Goal: Obtain resource: Download file/media

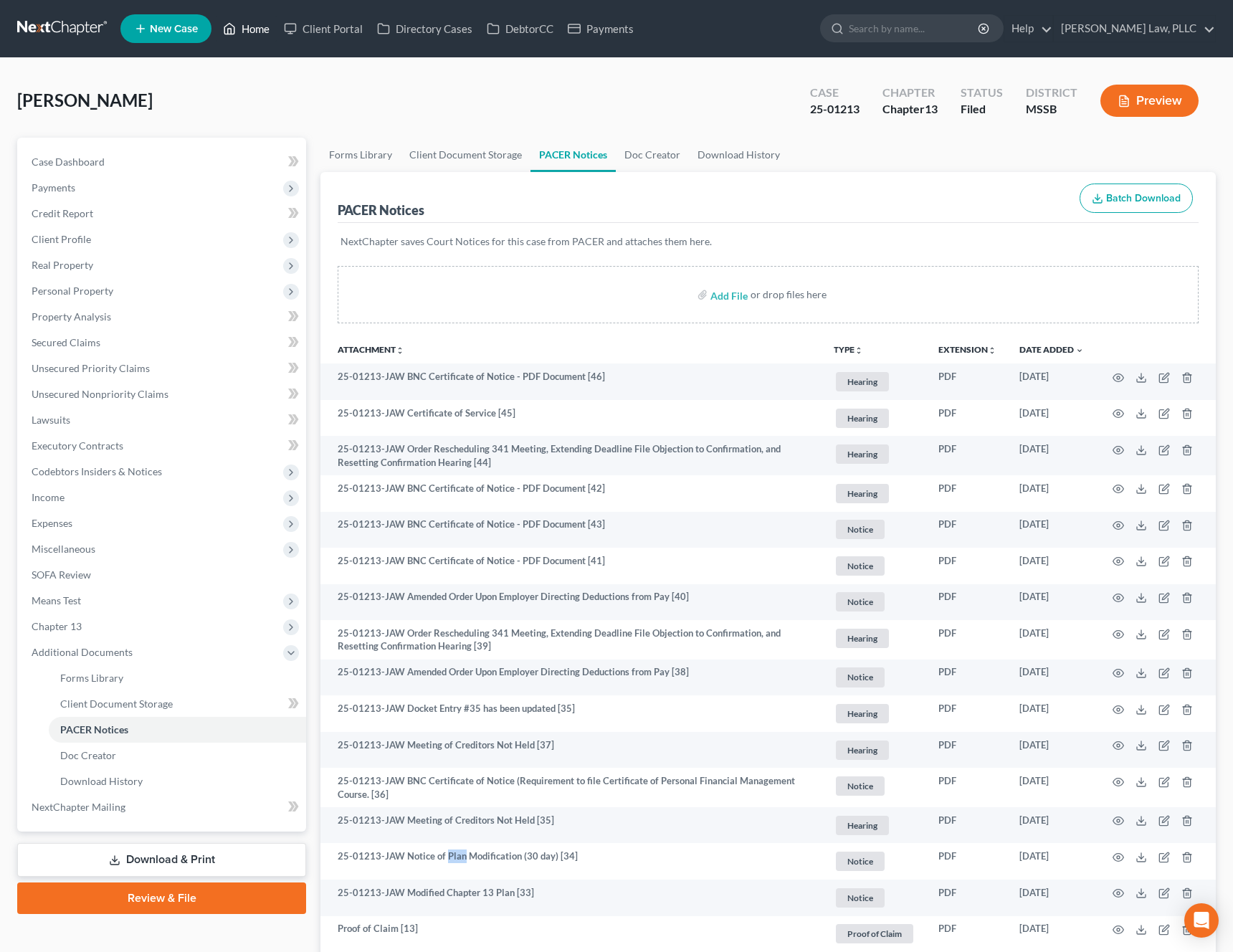
click at [251, 34] on link "Home" at bounding box center [246, 29] width 61 height 26
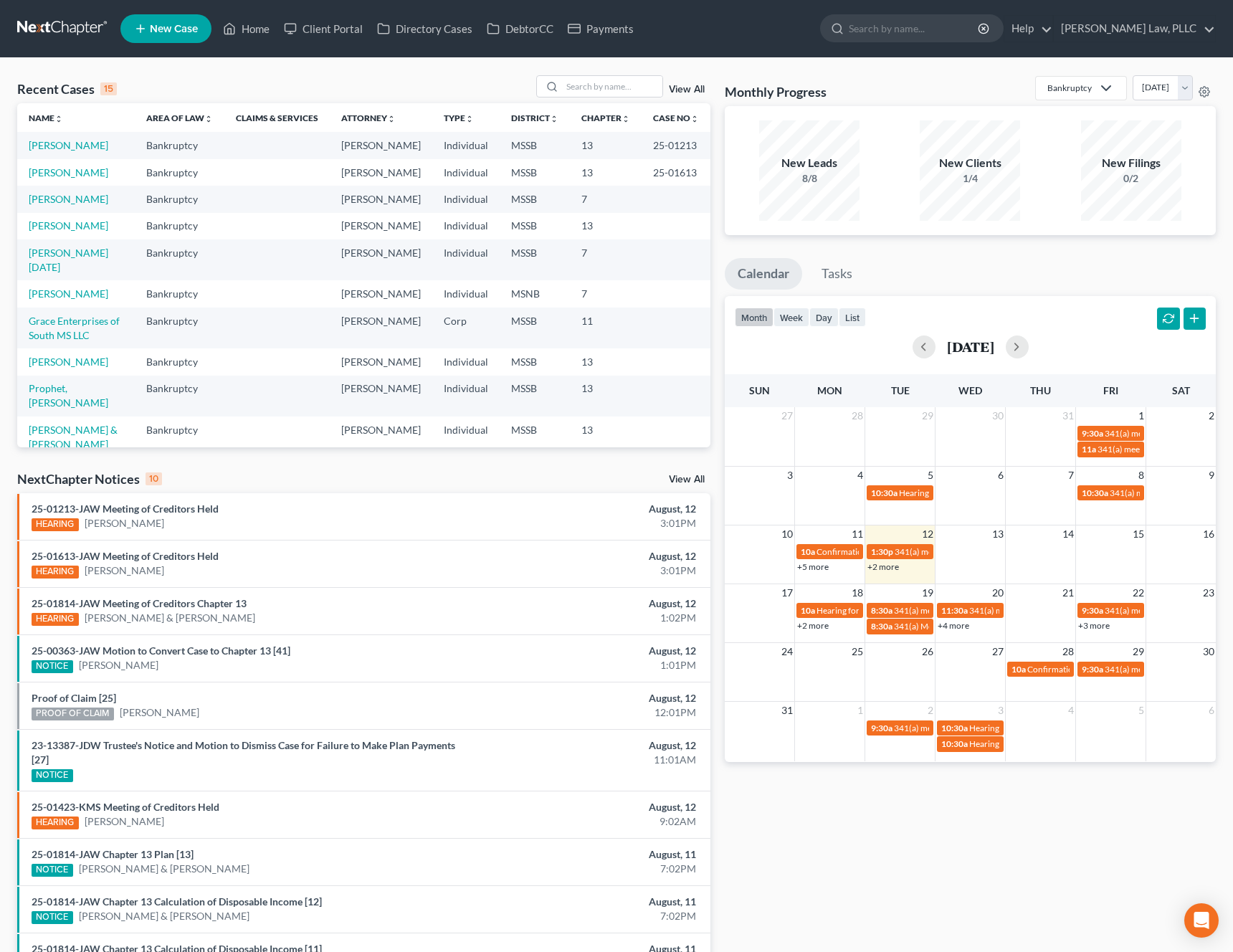
click at [577, 101] on div "Recent Cases 15 View All" at bounding box center [364, 89] width 693 height 28
click at [603, 91] on input "search" at bounding box center [612, 86] width 101 height 21
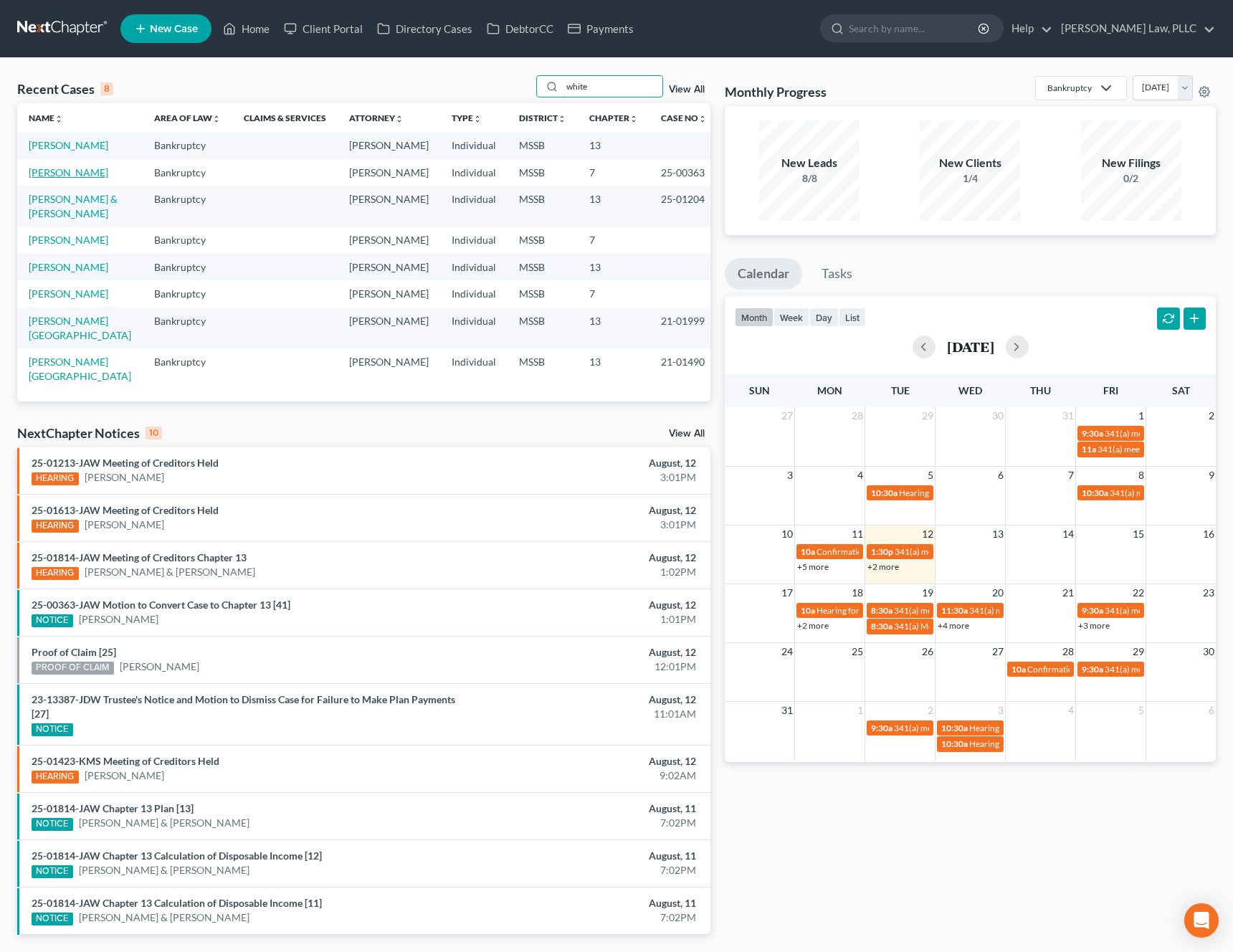
type input "white"
click at [65, 176] on link "[PERSON_NAME]" at bounding box center [69, 172] width 79 height 12
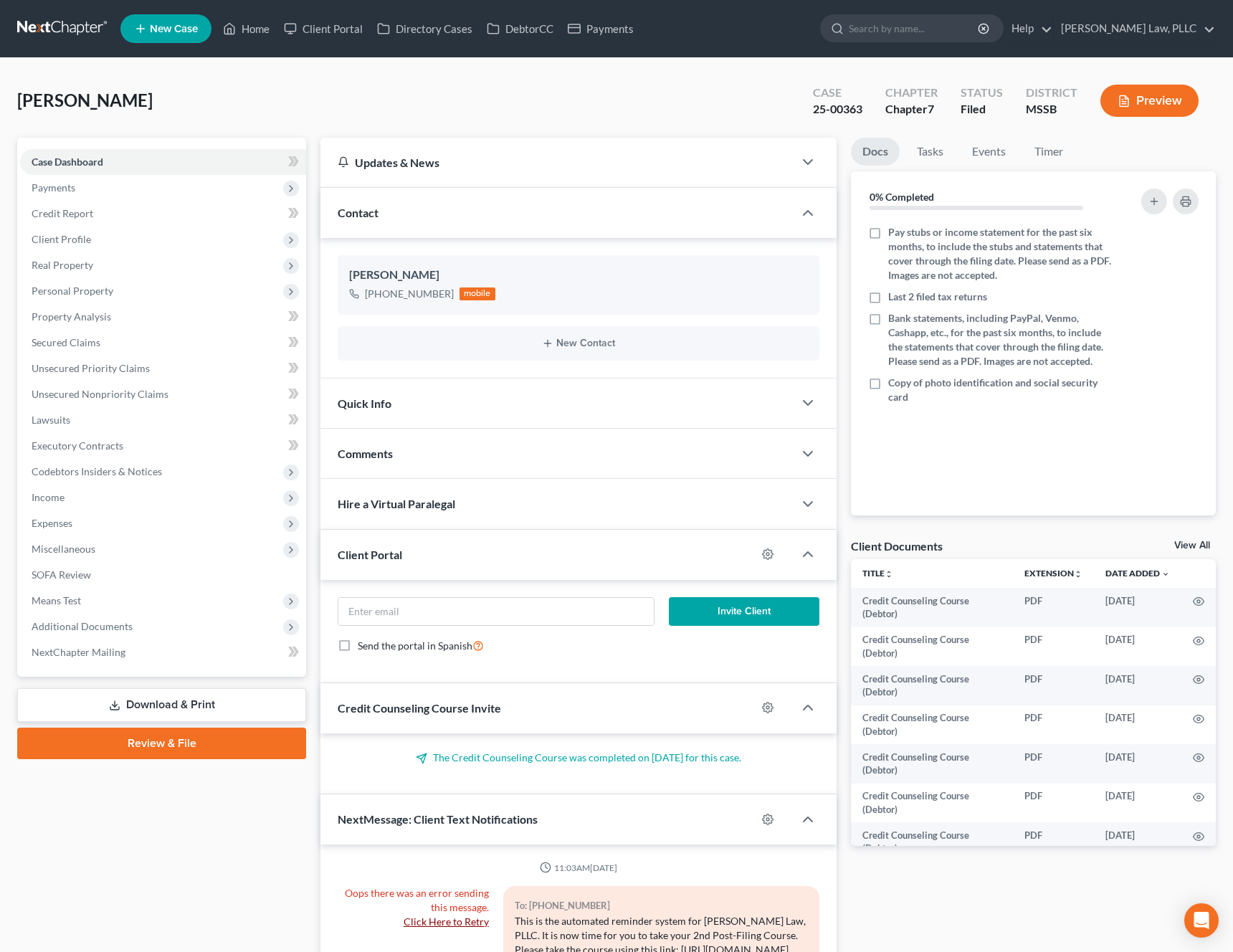
scroll to position [1622, 0]
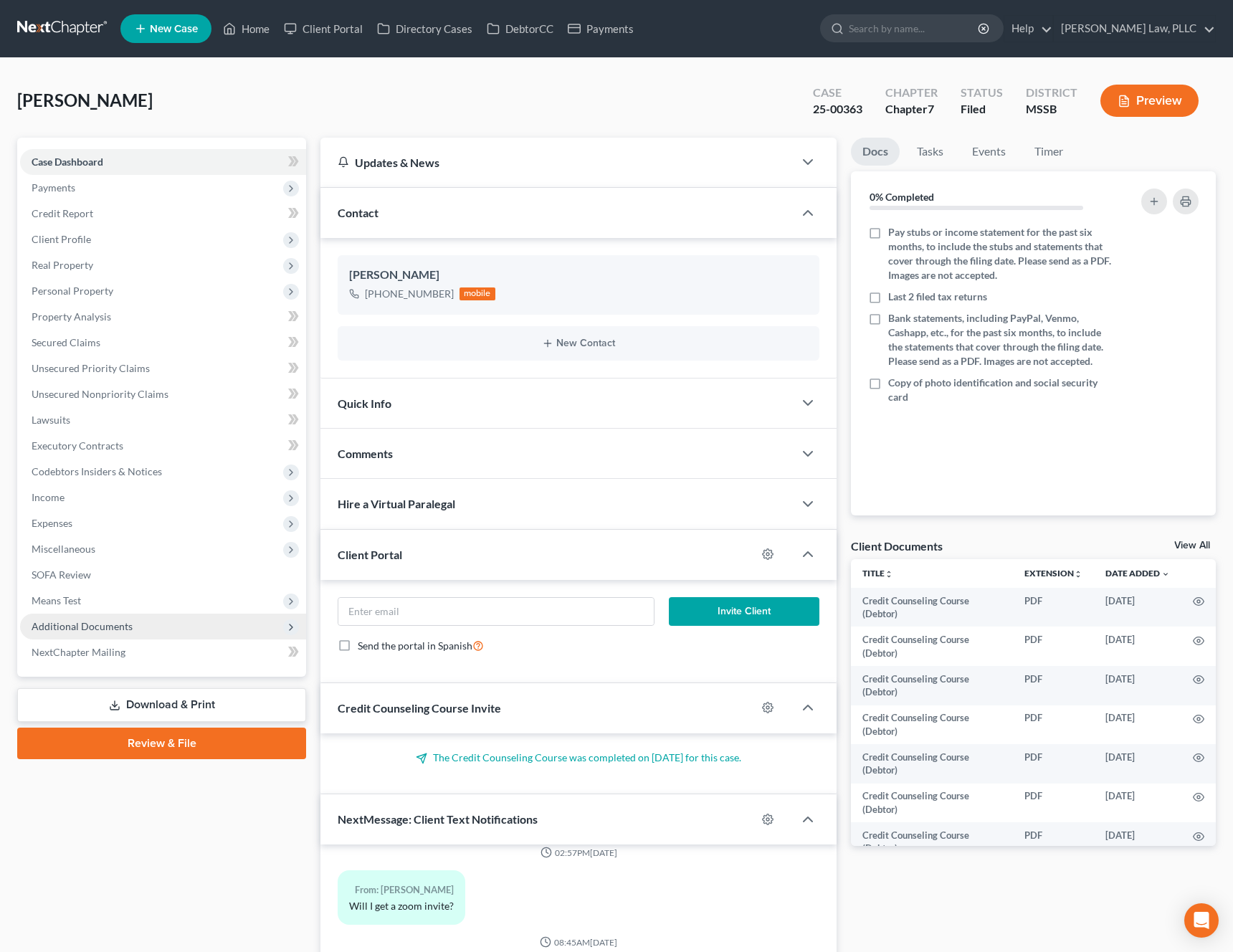
click at [131, 624] on span "Additional Documents" at bounding box center [162, 627] width 286 height 26
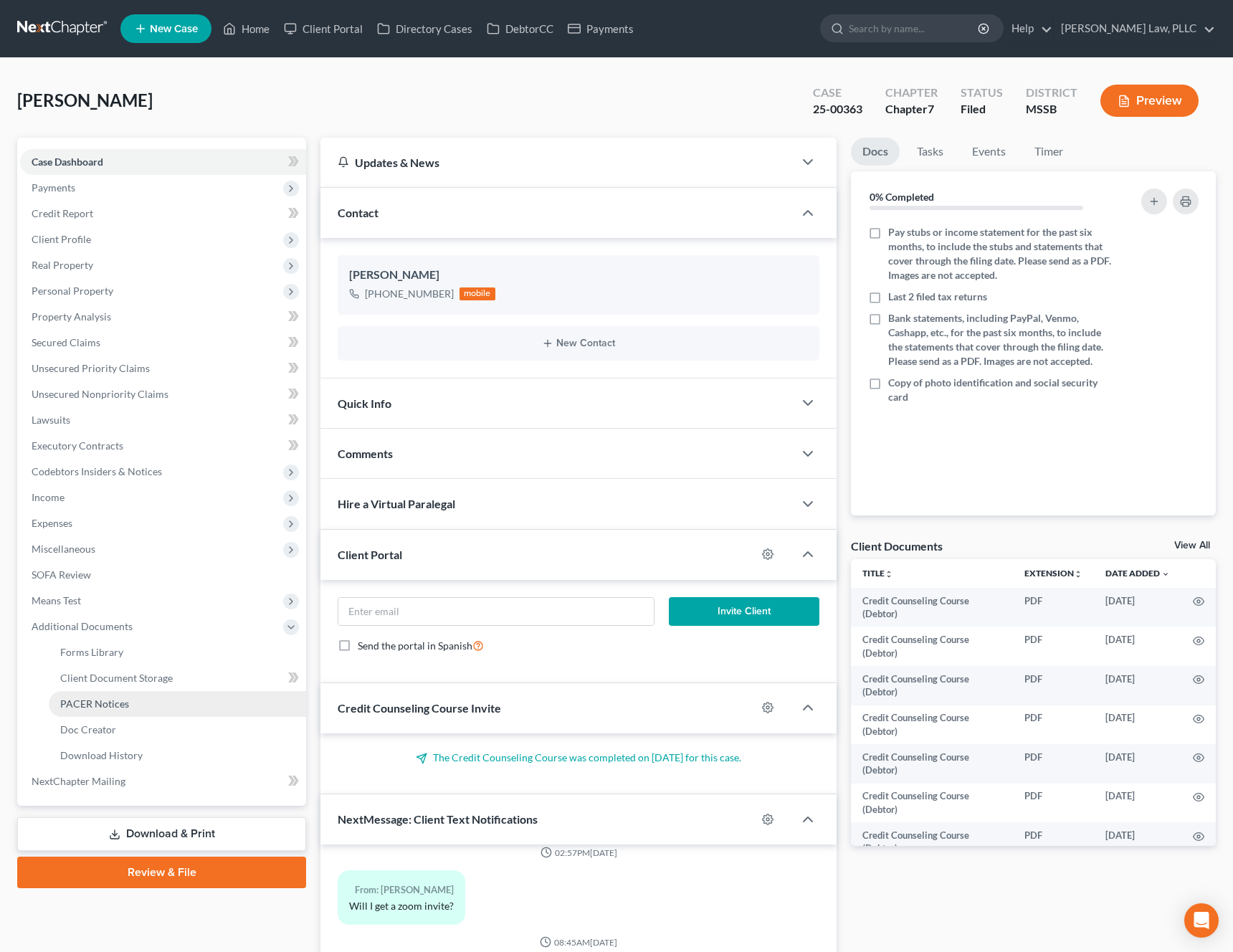
click at [146, 705] on link "PACER Notices" at bounding box center [177, 704] width 257 height 26
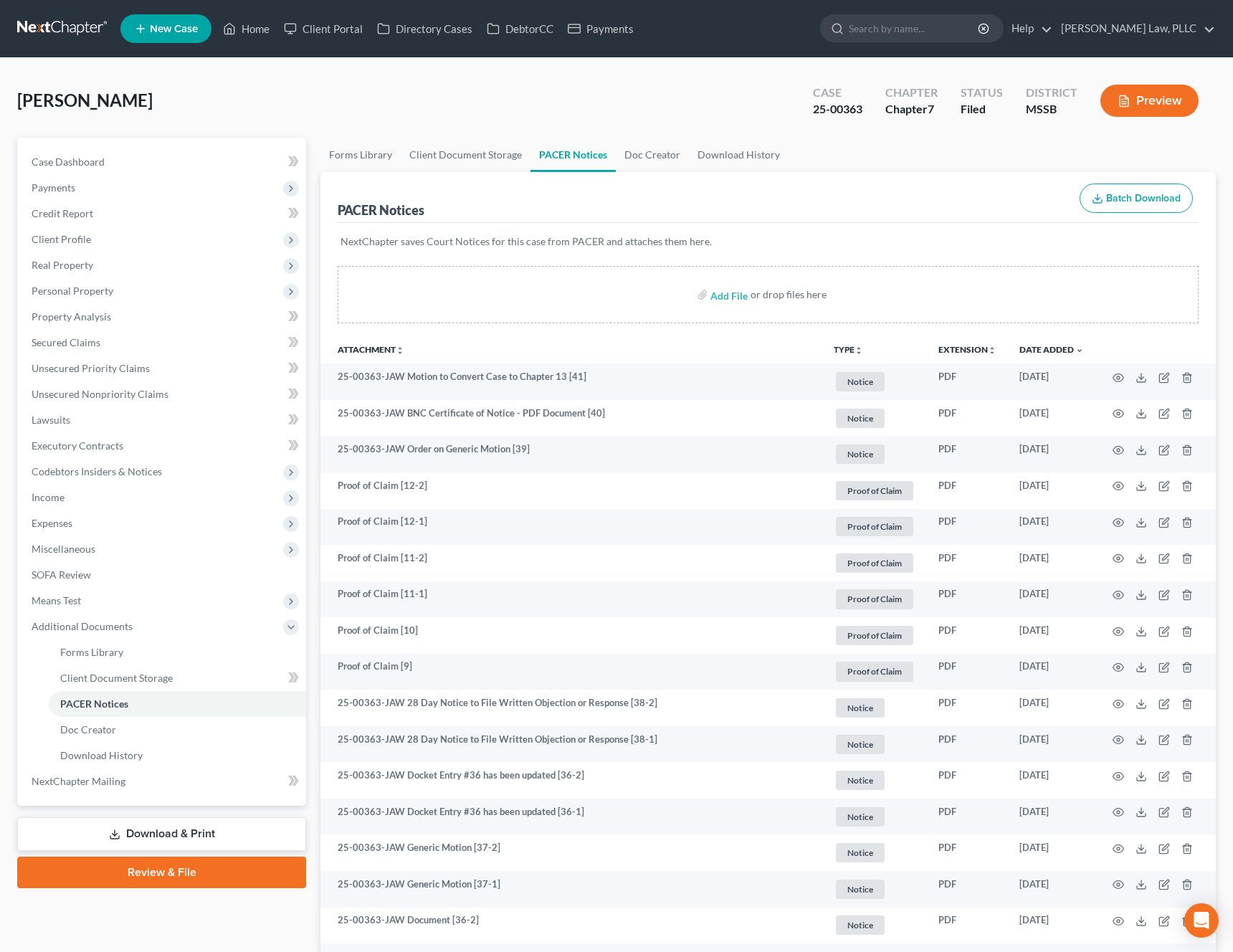
click at [832, 355] on th "TYPE unfold_more NONE Answers to questions Bank account Cash App Chase Credit R…" at bounding box center [874, 349] width 104 height 29
click at [847, 350] on button "TYPE unfold_more" at bounding box center [848, 350] width 30 height 9
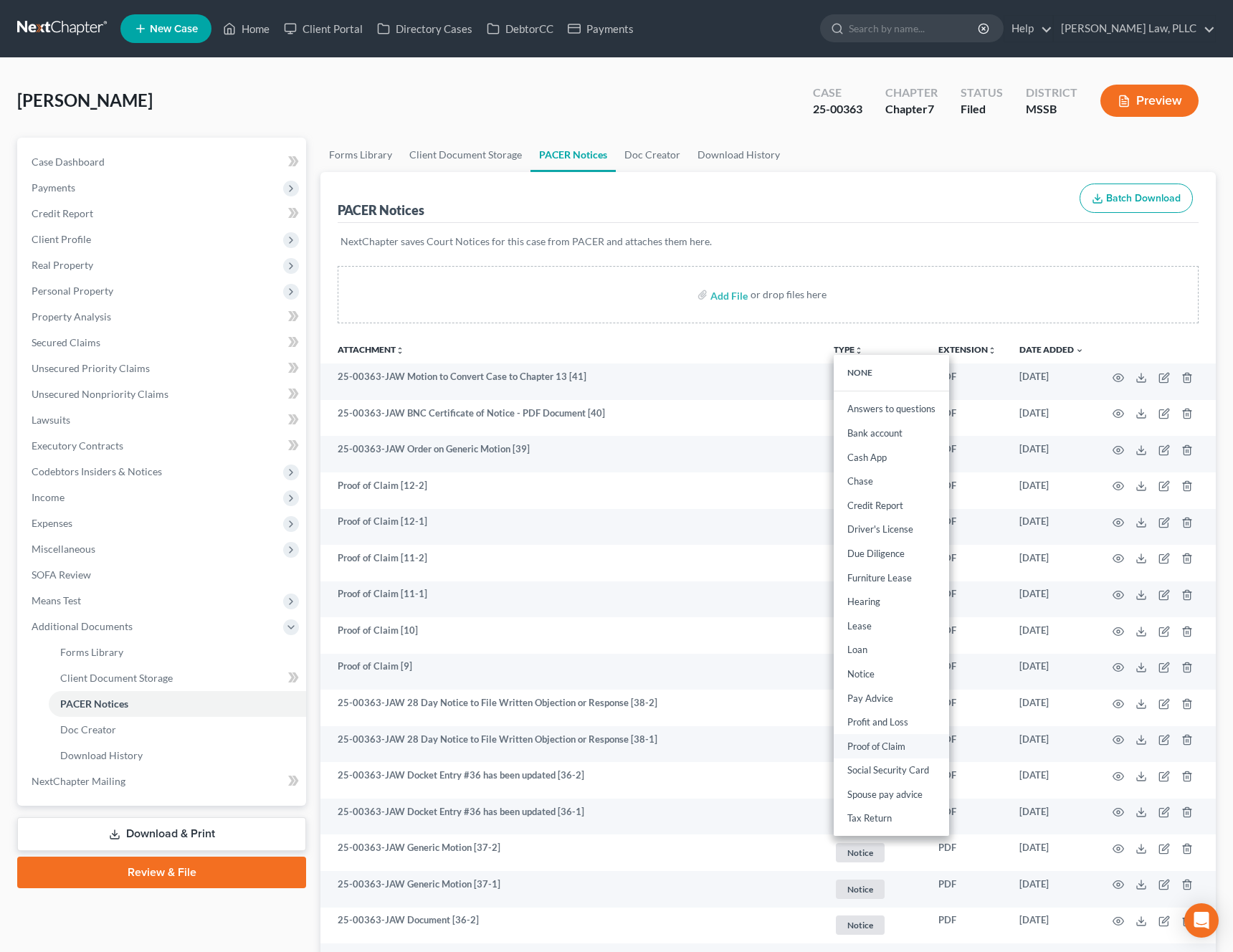
click at [882, 748] on link "Proof of Claim" at bounding box center [891, 746] width 116 height 24
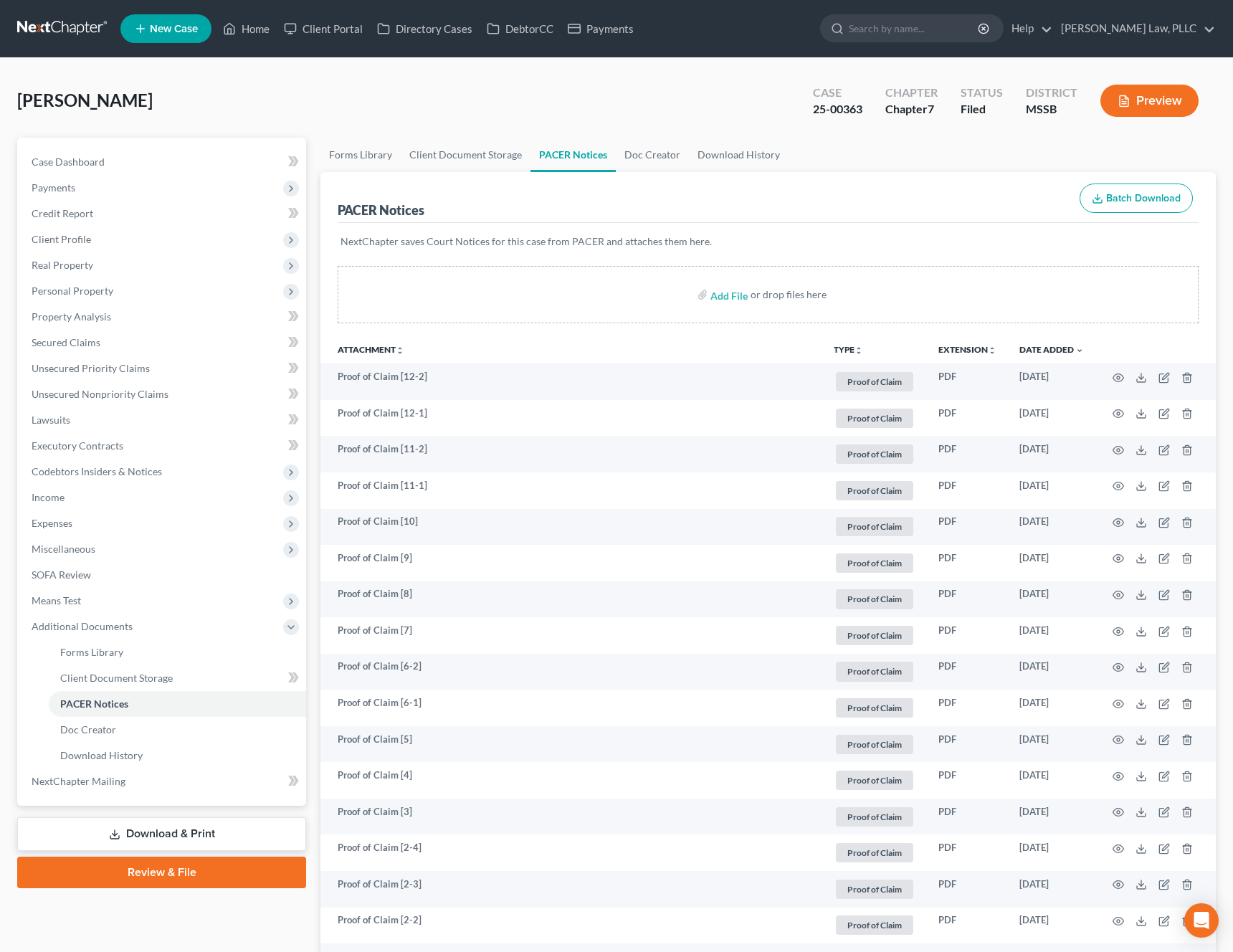
scroll to position [176, 0]
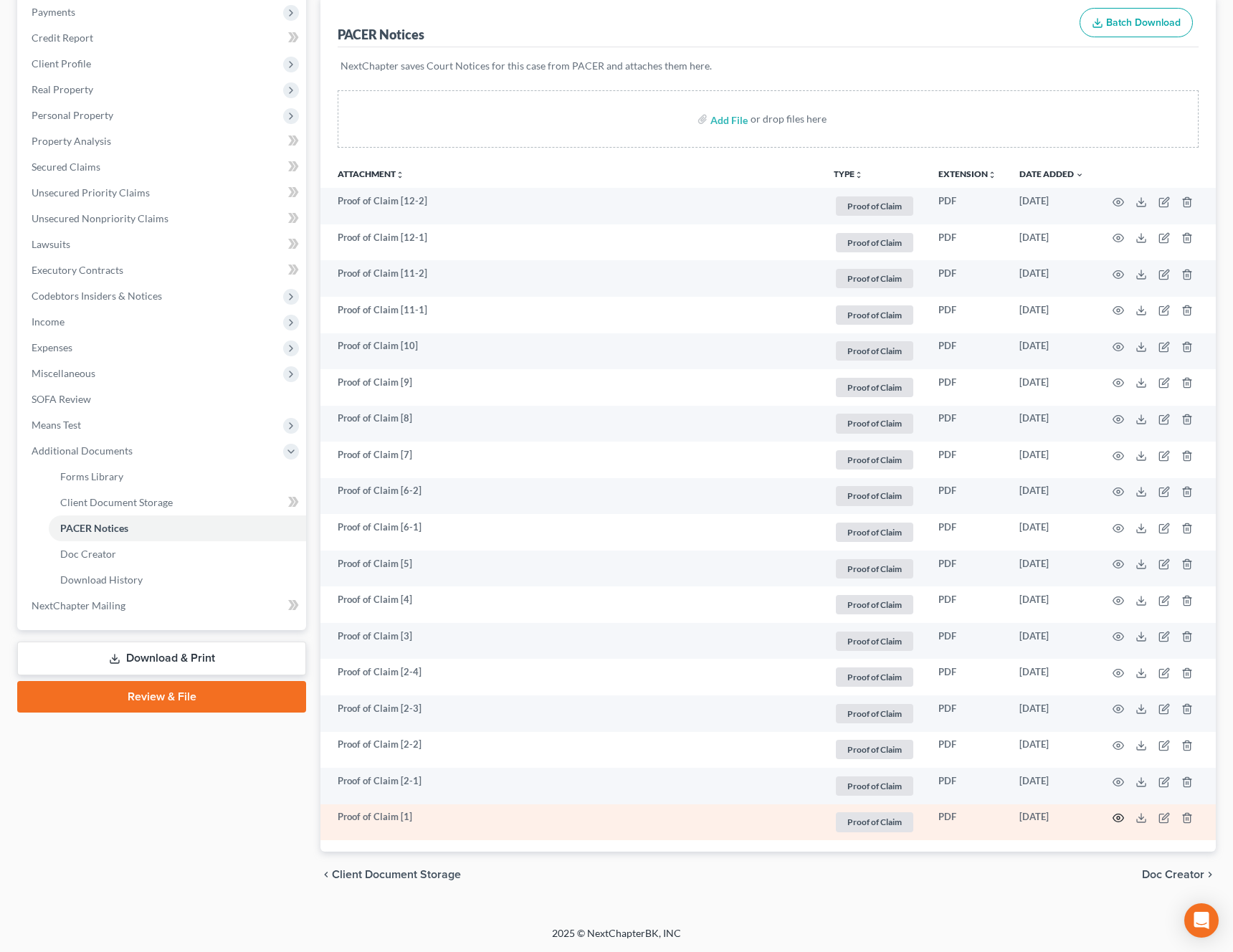
click at [1114, 820] on icon "button" at bounding box center [1118, 818] width 11 height 8
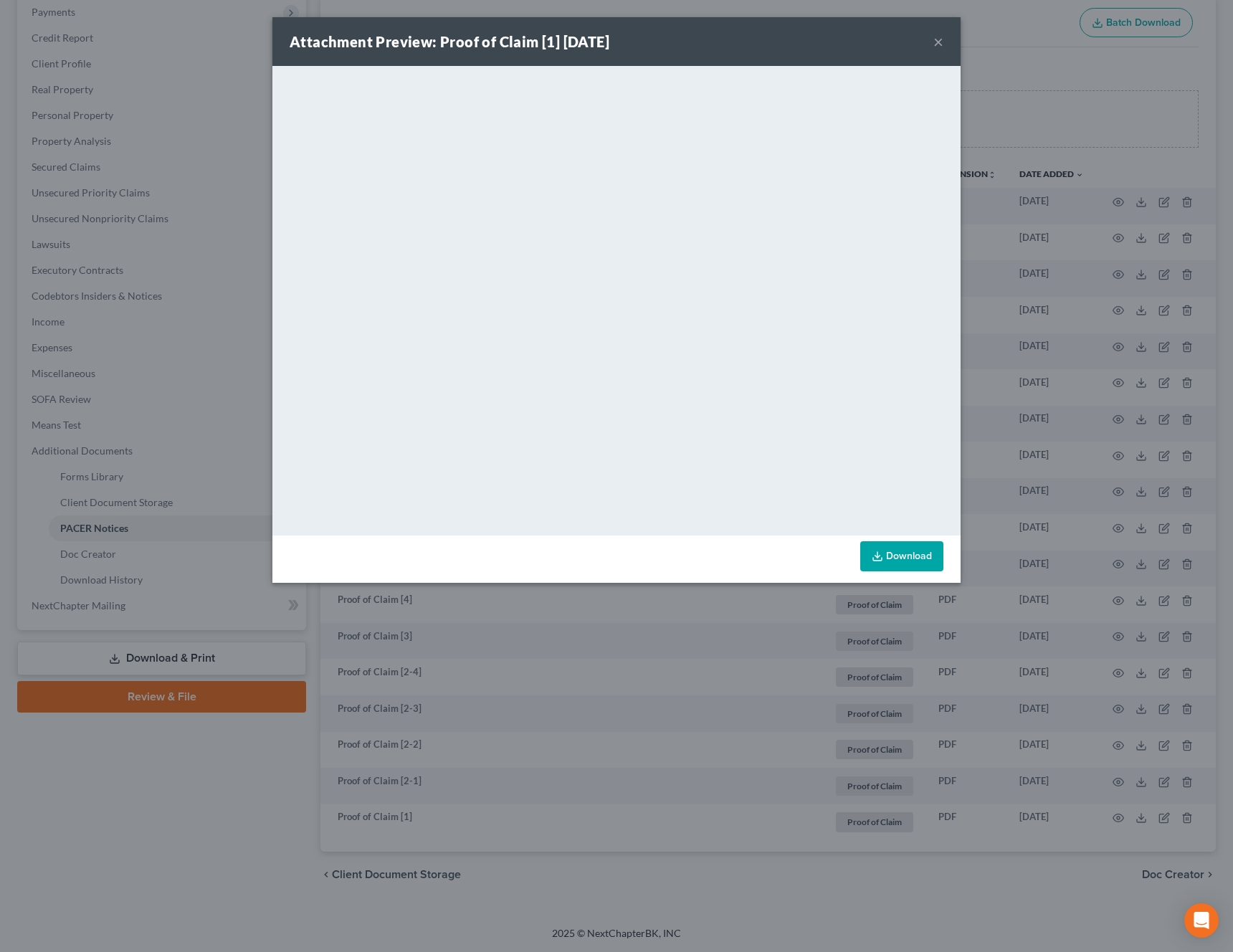
click at [941, 42] on button "×" at bounding box center [938, 41] width 10 height 18
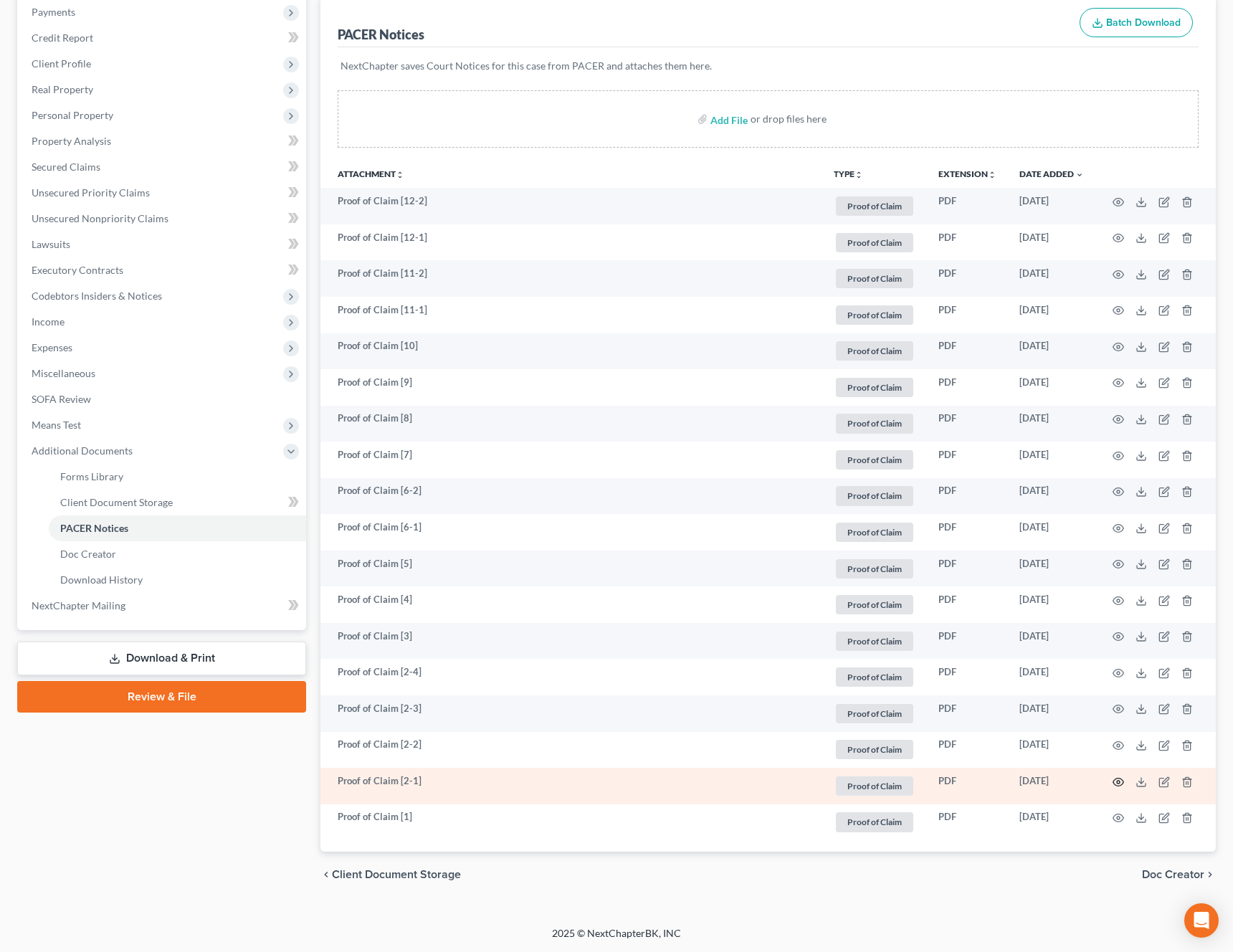
click at [1123, 780] on icon "button" at bounding box center [1118, 781] width 11 height 8
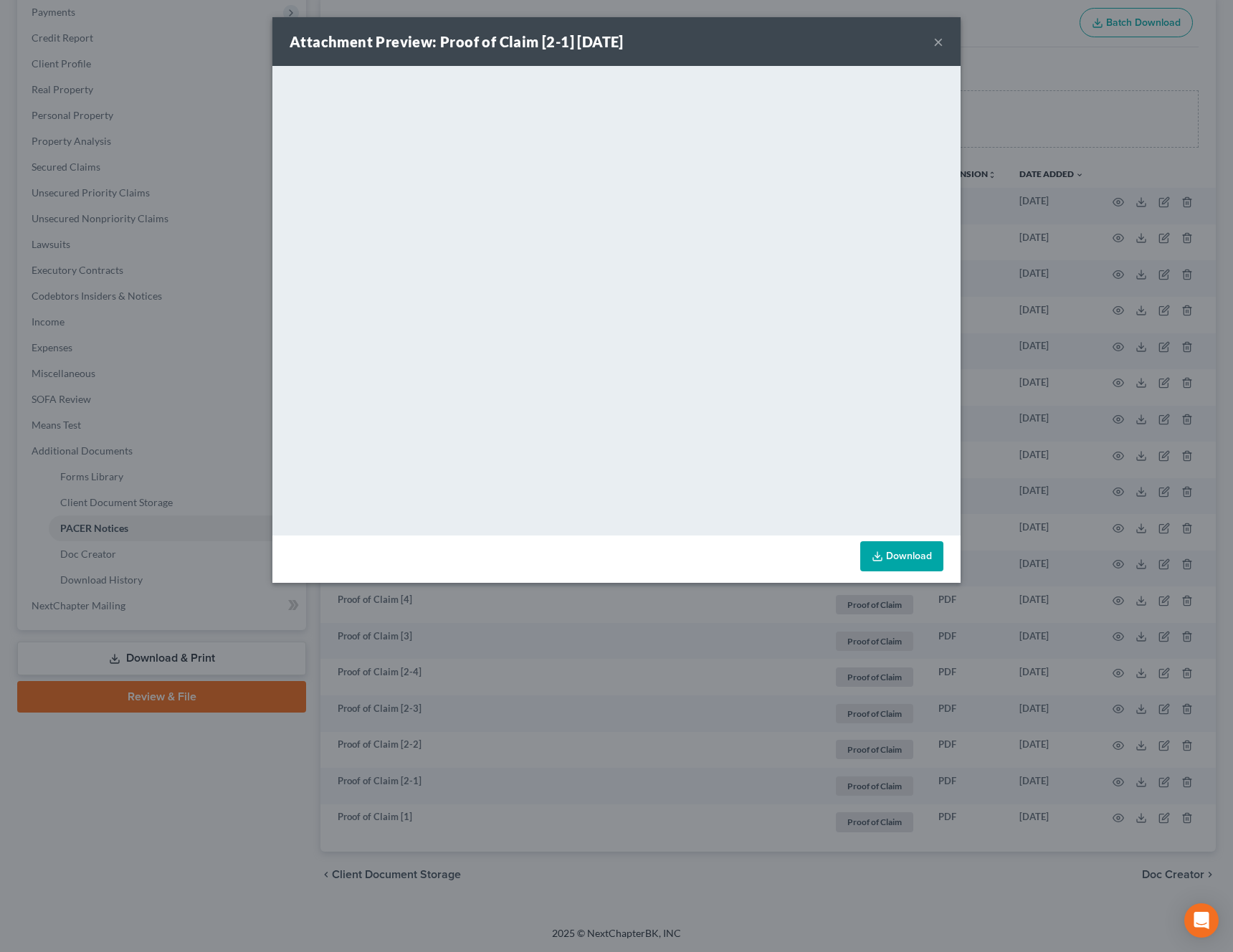
click at [938, 46] on button "×" at bounding box center [938, 41] width 10 height 18
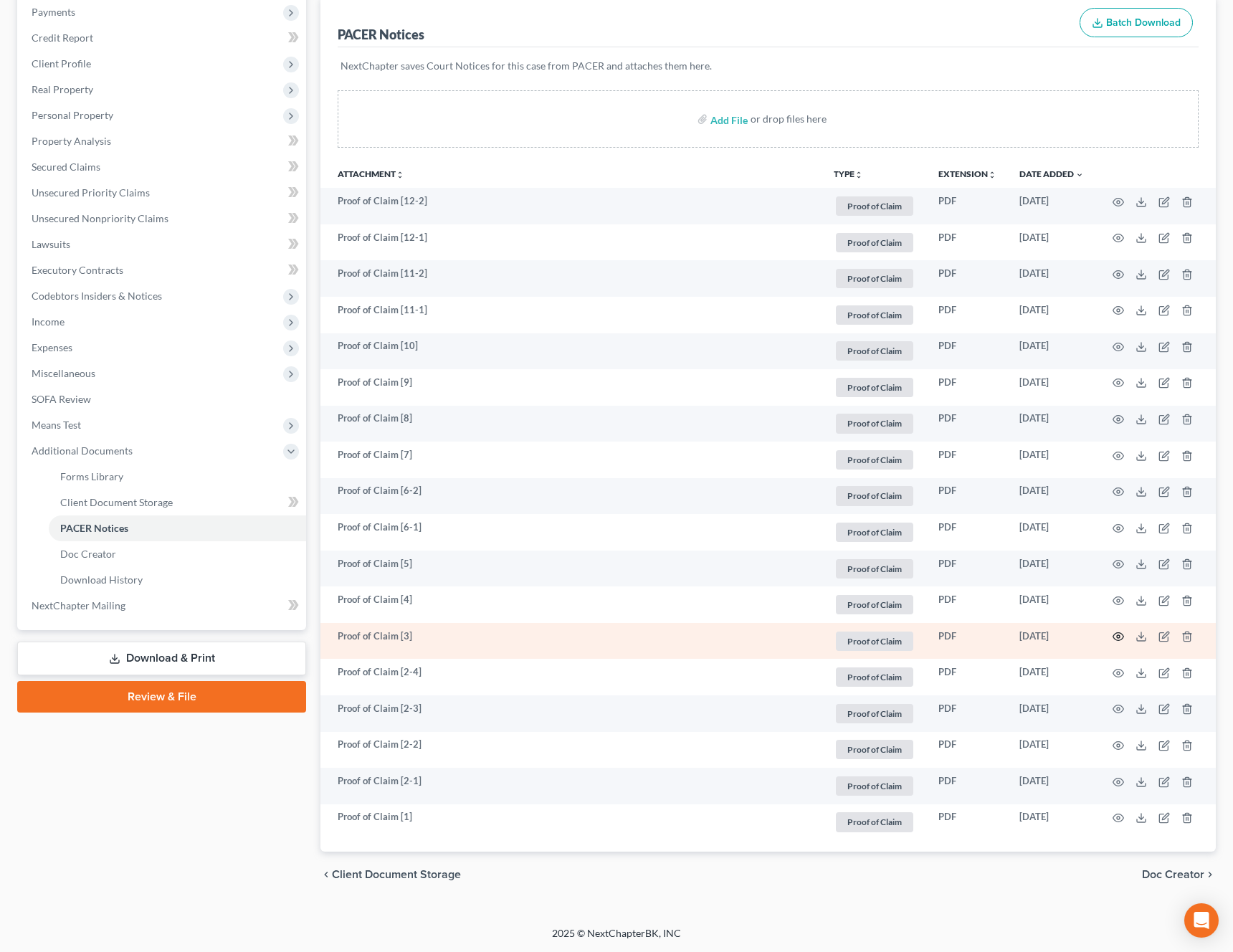
click at [1116, 637] on icon "button" at bounding box center [1118, 636] width 11 height 11
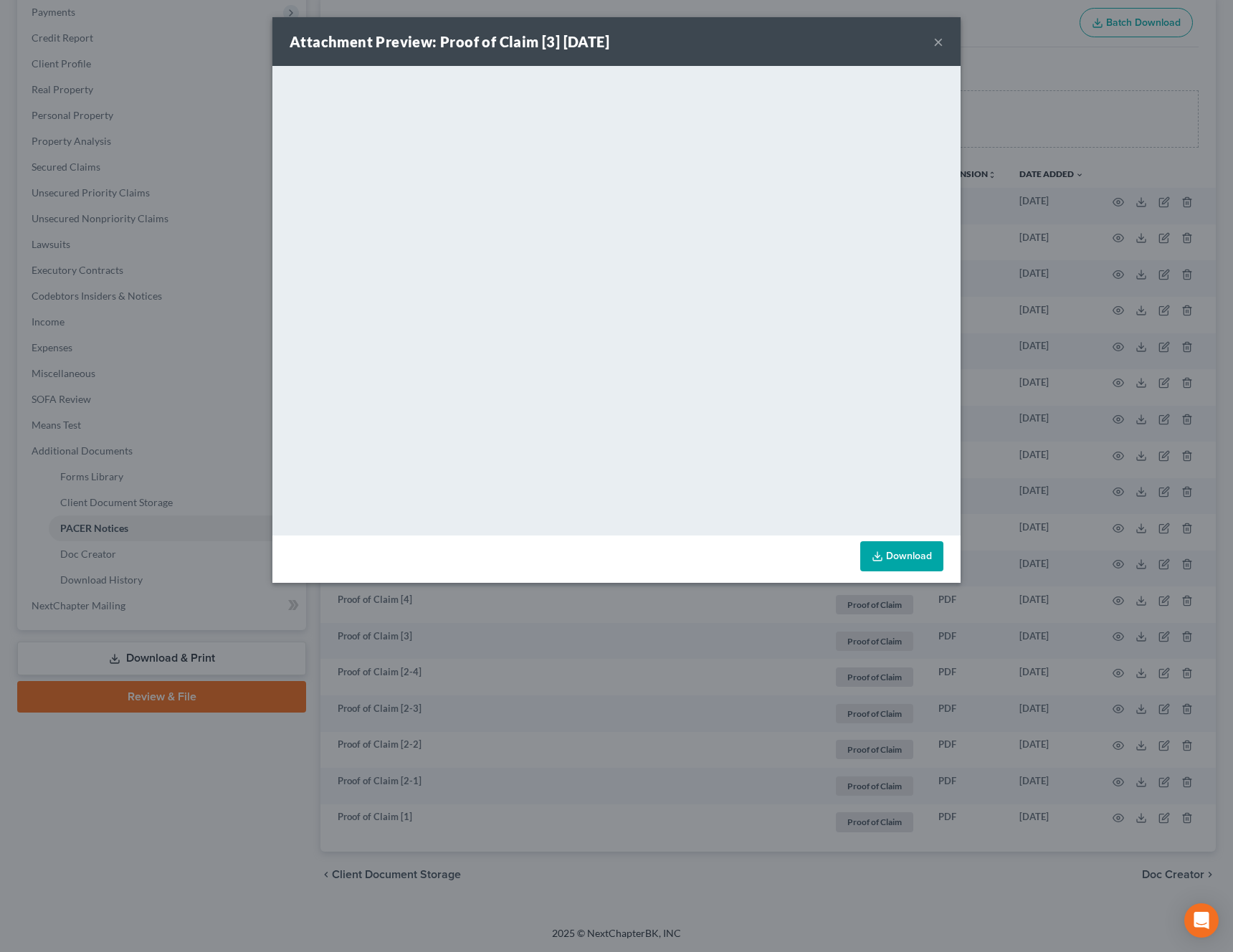
click at [937, 47] on button "×" at bounding box center [938, 41] width 10 height 18
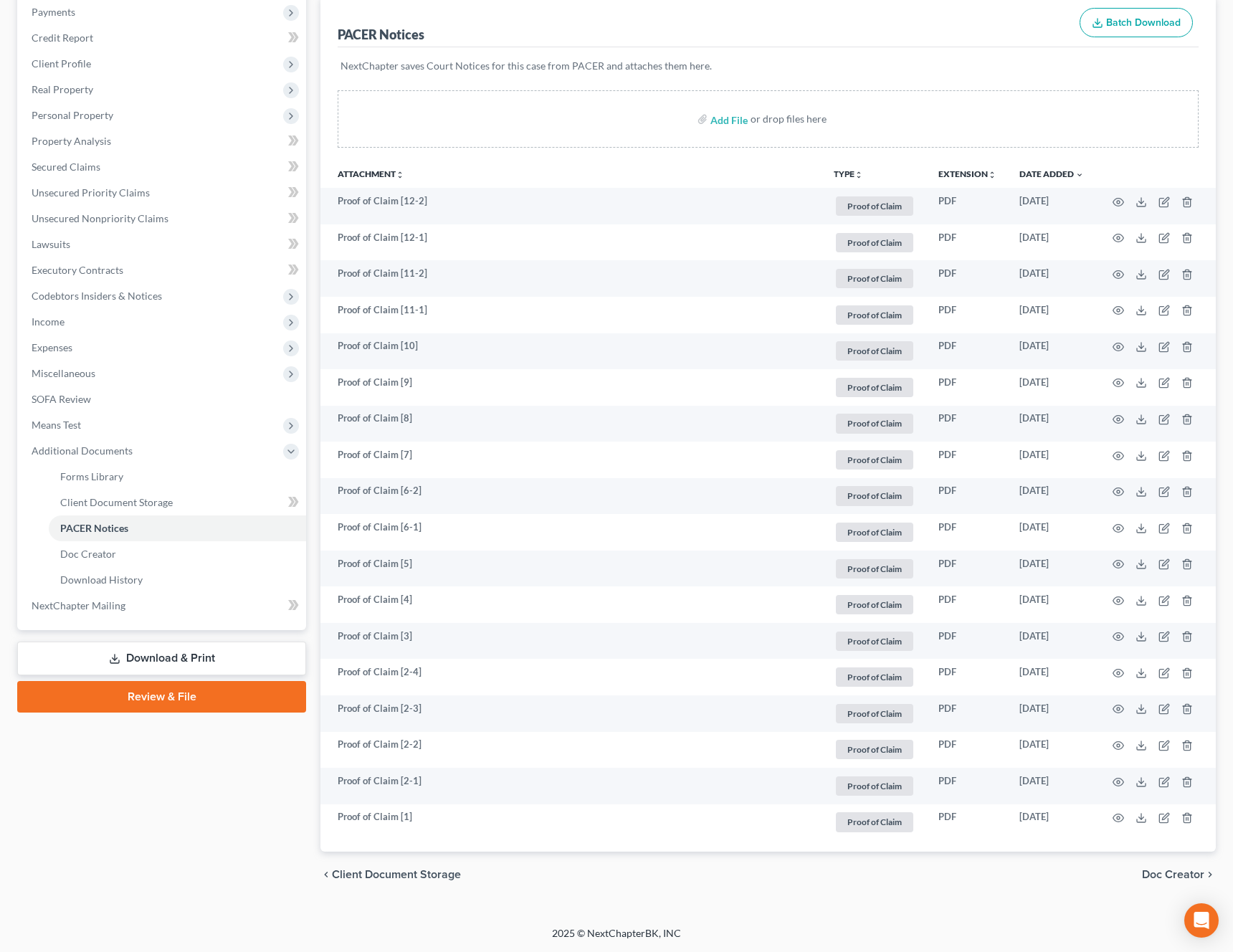
click at [844, 179] on th "TYPE unfold_more NONE Answers to questions Bank account Cash App Chase Credit R…" at bounding box center [874, 174] width 104 height 29
click at [848, 174] on button "TYPE unfold_more" at bounding box center [848, 174] width 30 height 9
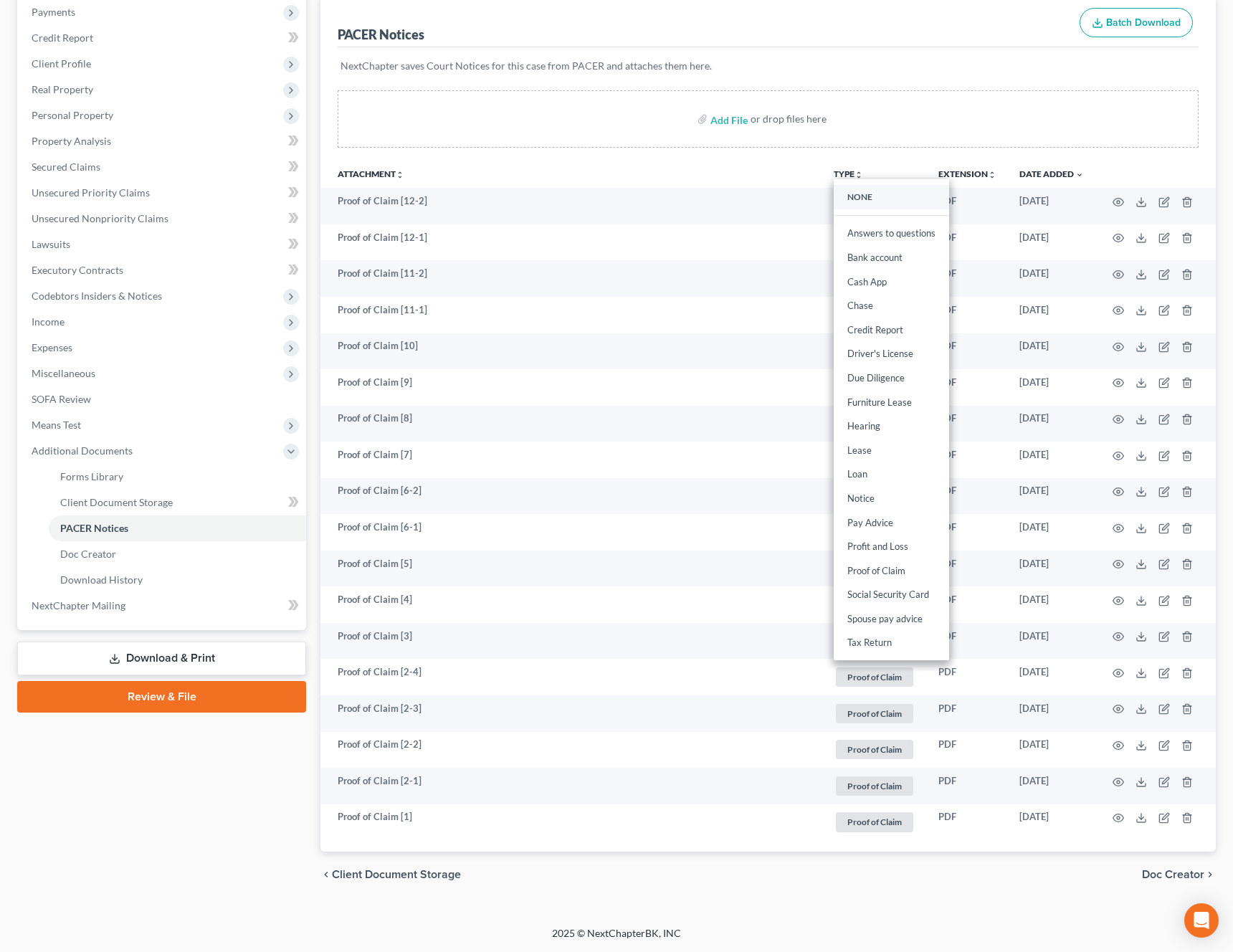
click at [848, 200] on link "NONE" at bounding box center [891, 197] width 116 height 24
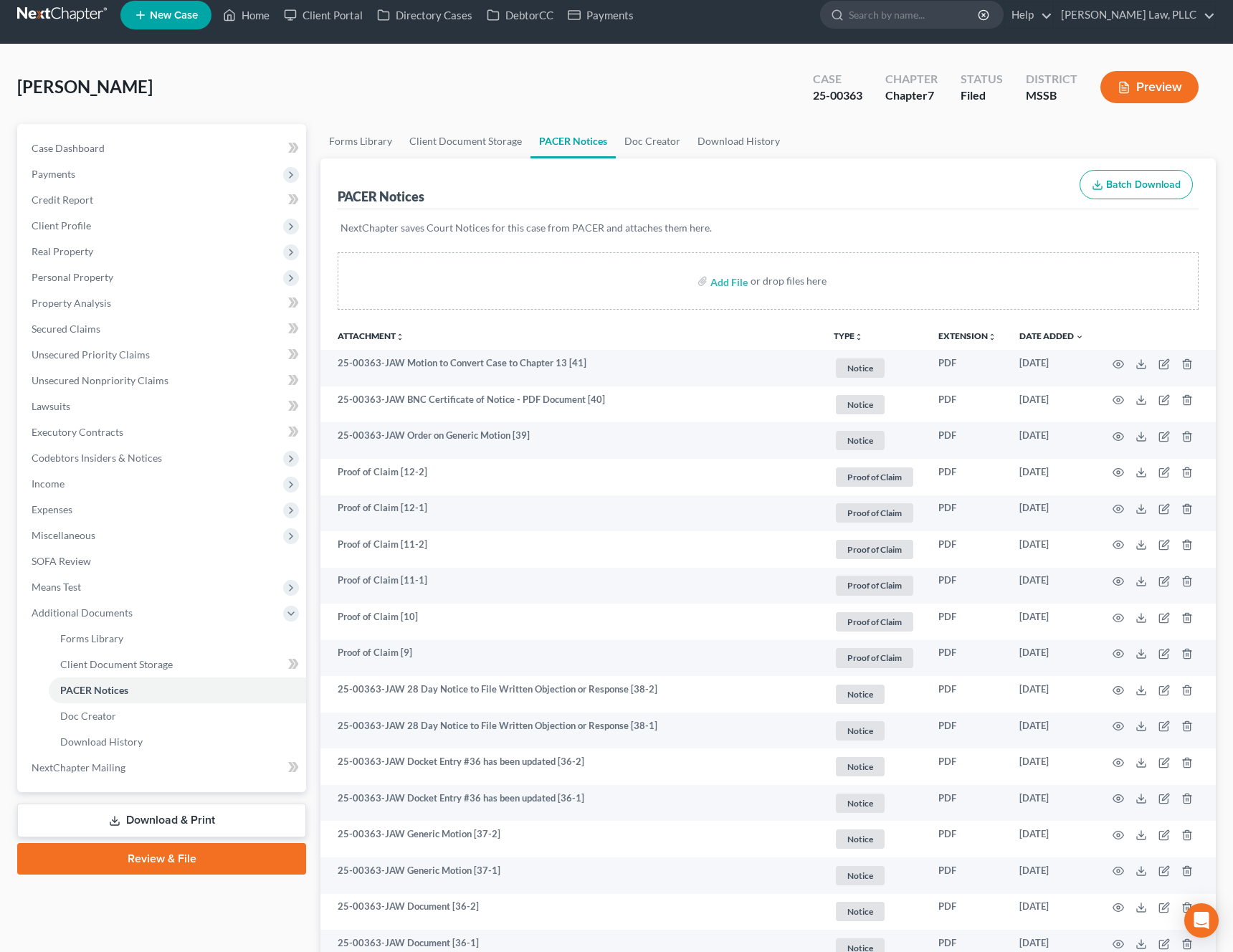
scroll to position [0, 0]
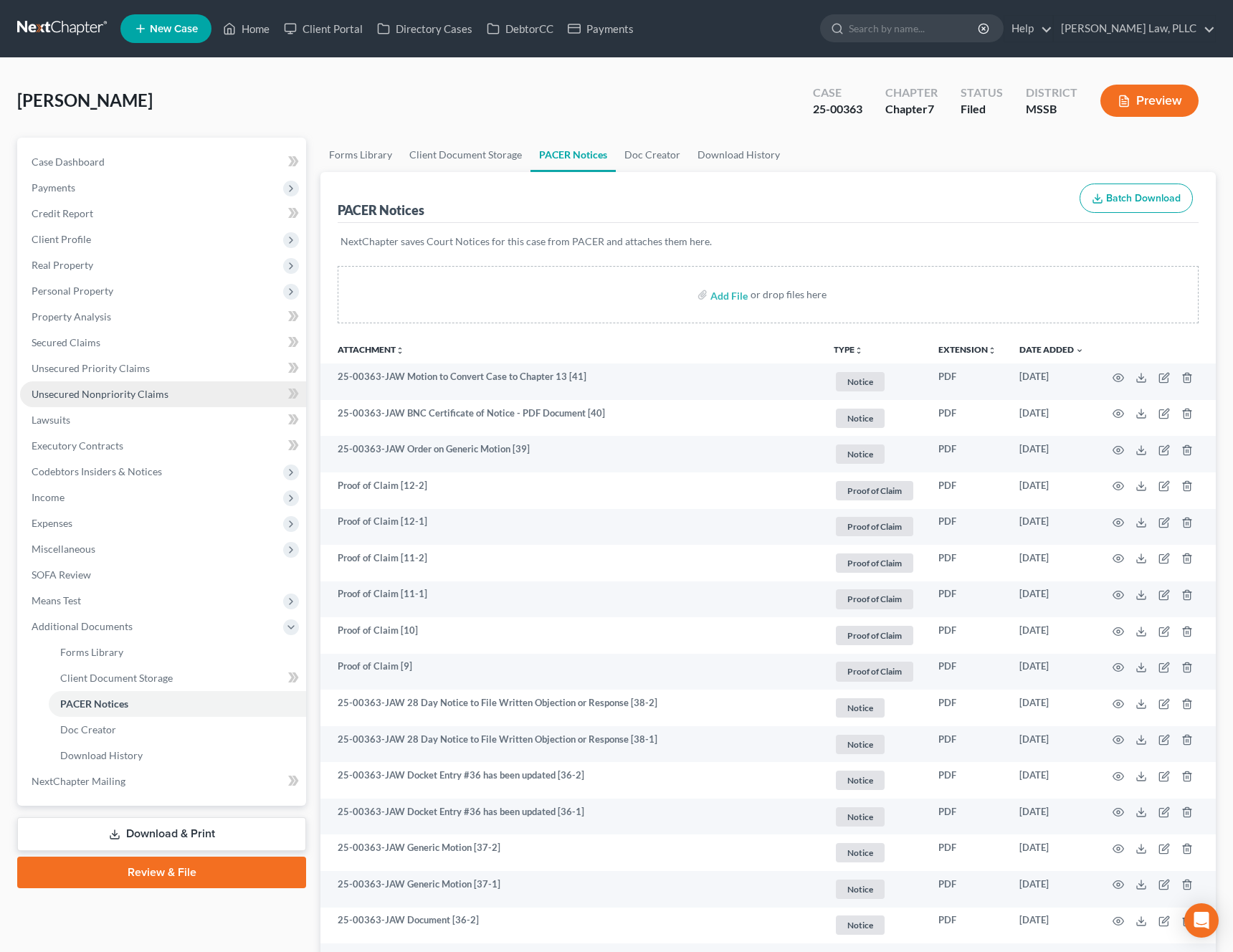
click at [141, 403] on link "Unsecured Nonpriority Claims" at bounding box center [162, 395] width 286 height 26
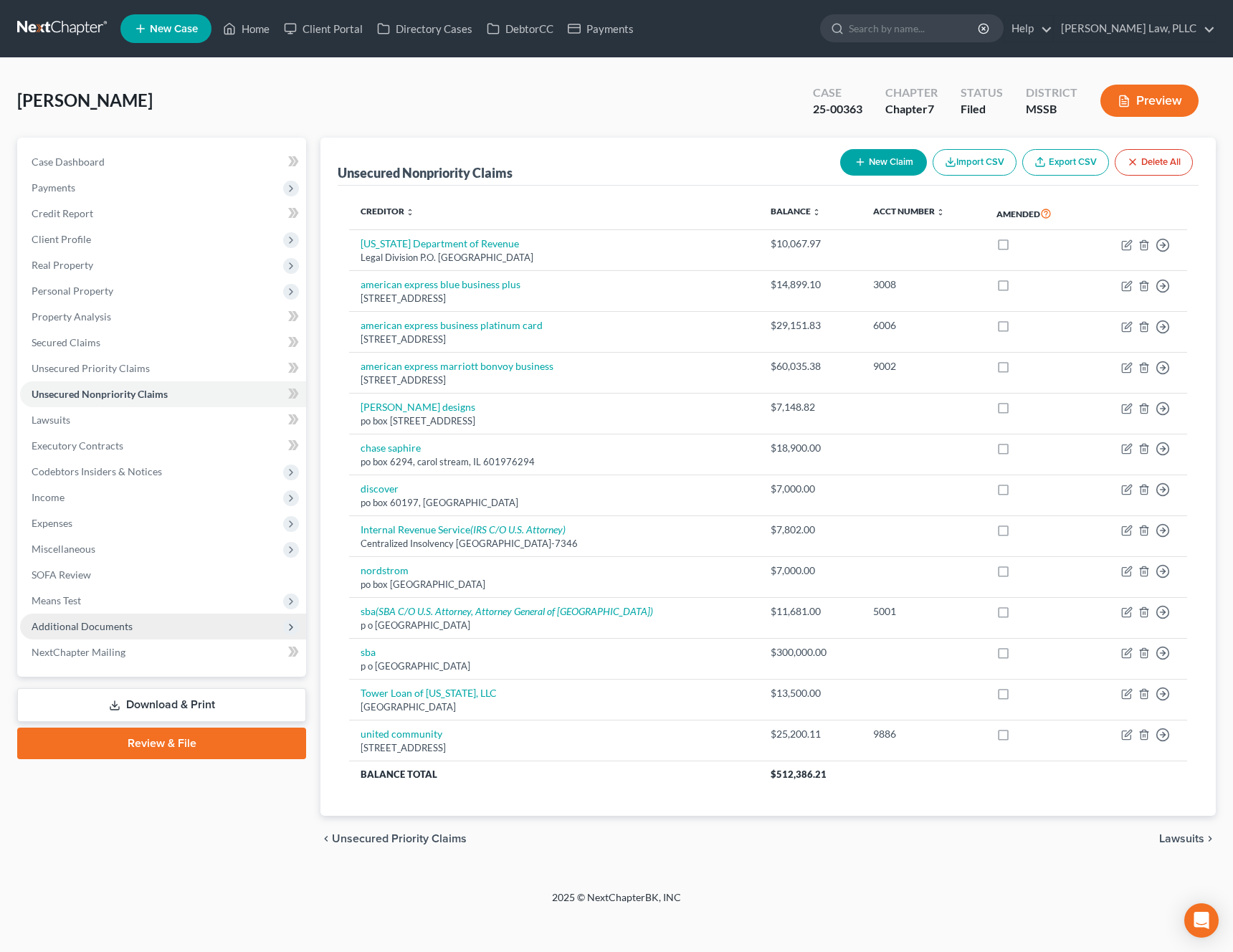
click at [104, 631] on span "Additional Documents" at bounding box center [81, 626] width 101 height 12
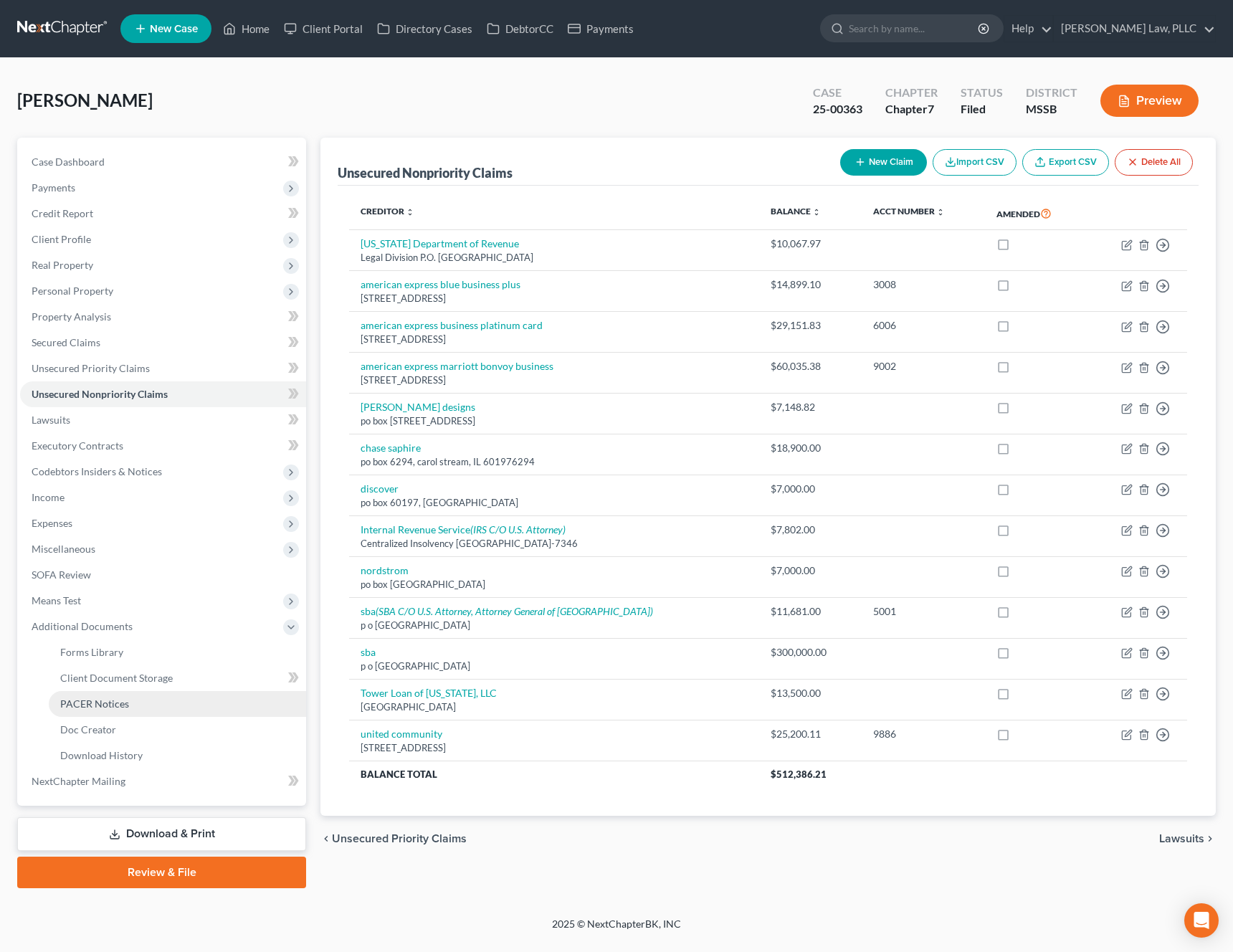
click at [113, 715] on link "PACER Notices" at bounding box center [177, 704] width 257 height 26
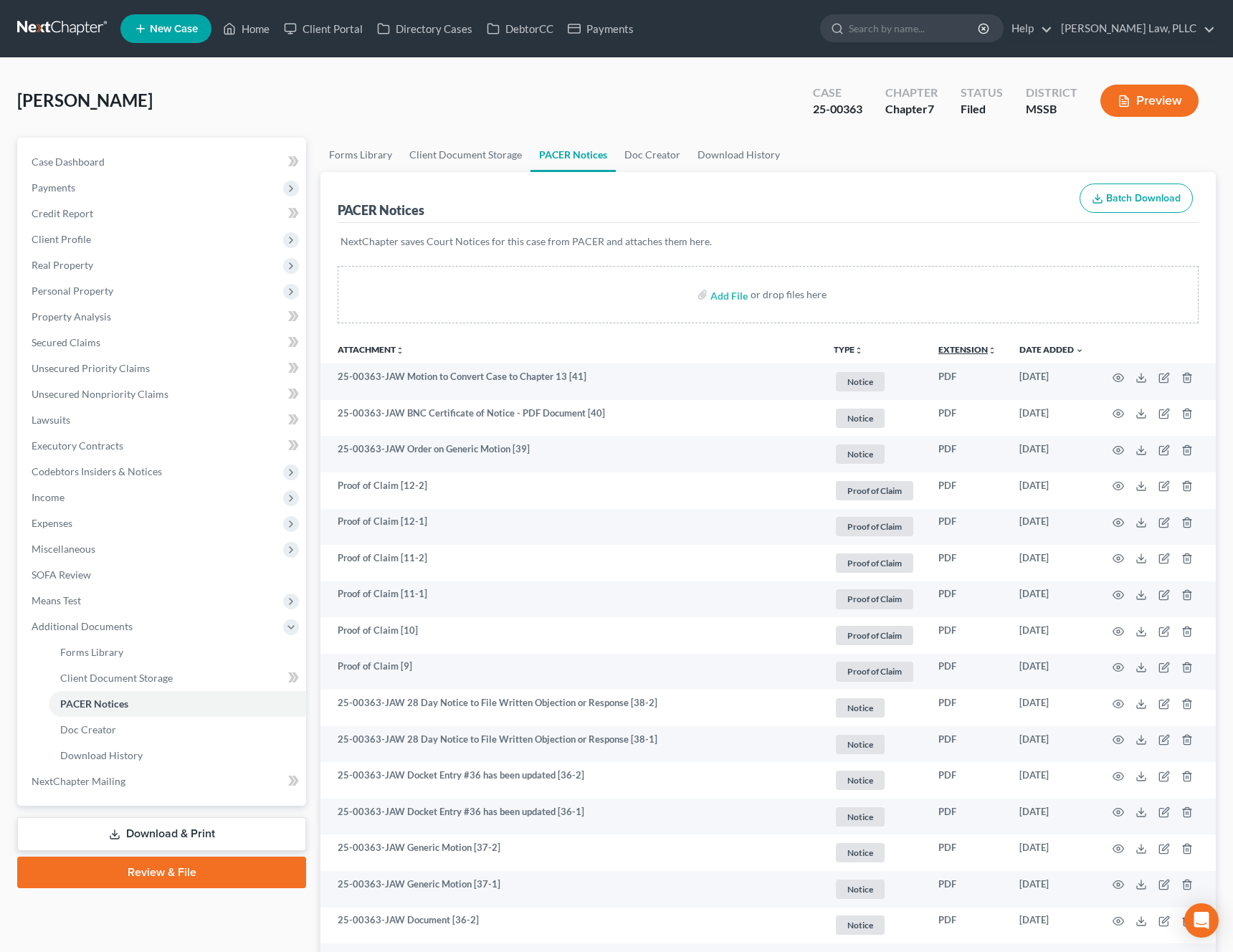
click at [964, 347] on link "Extension unfold_more expand_more expand_less" at bounding box center [967, 350] width 58 height 11
click at [846, 349] on button "TYPE unfold_more" at bounding box center [848, 350] width 30 height 9
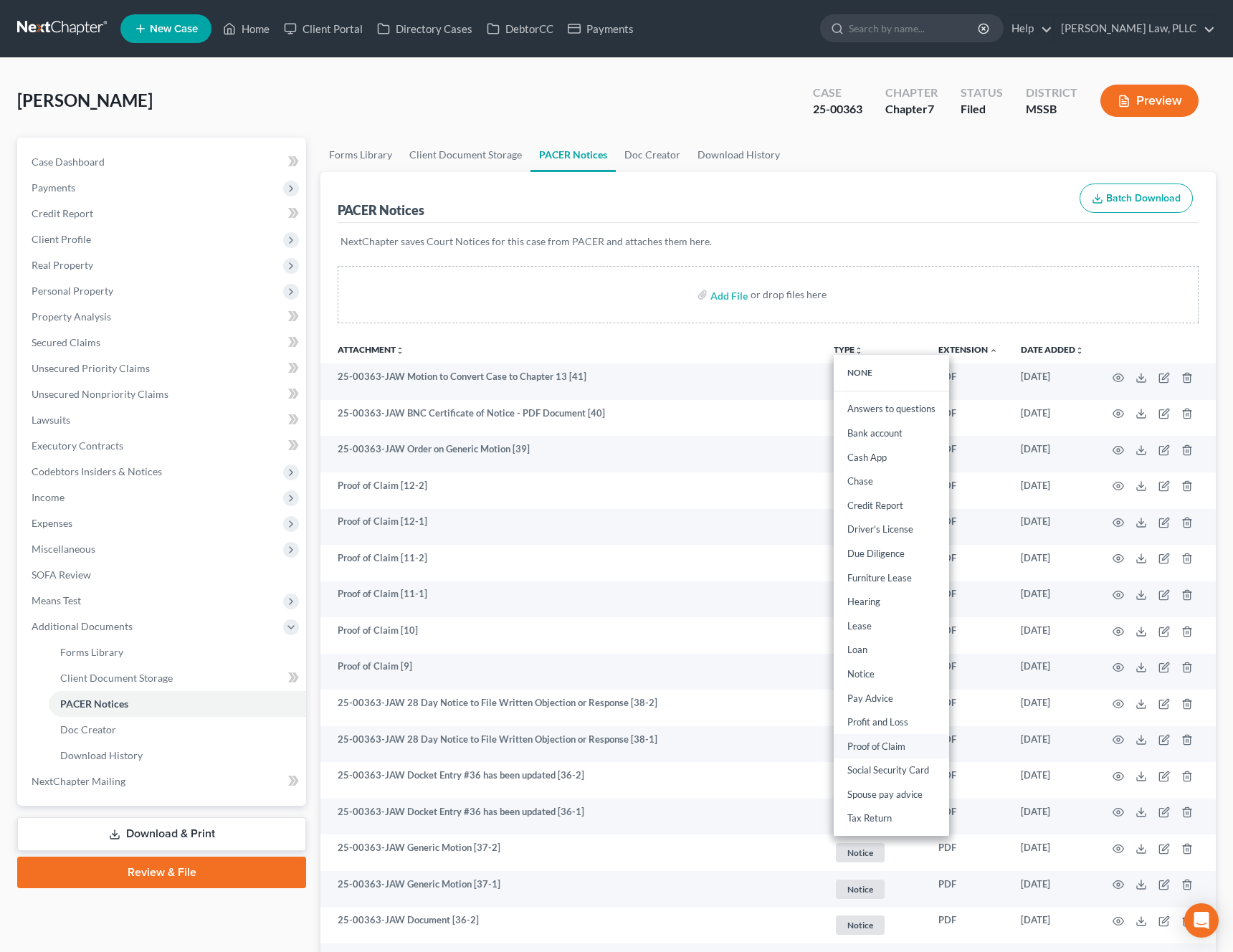
click at [886, 743] on link "Proof of Claim" at bounding box center [891, 746] width 116 height 24
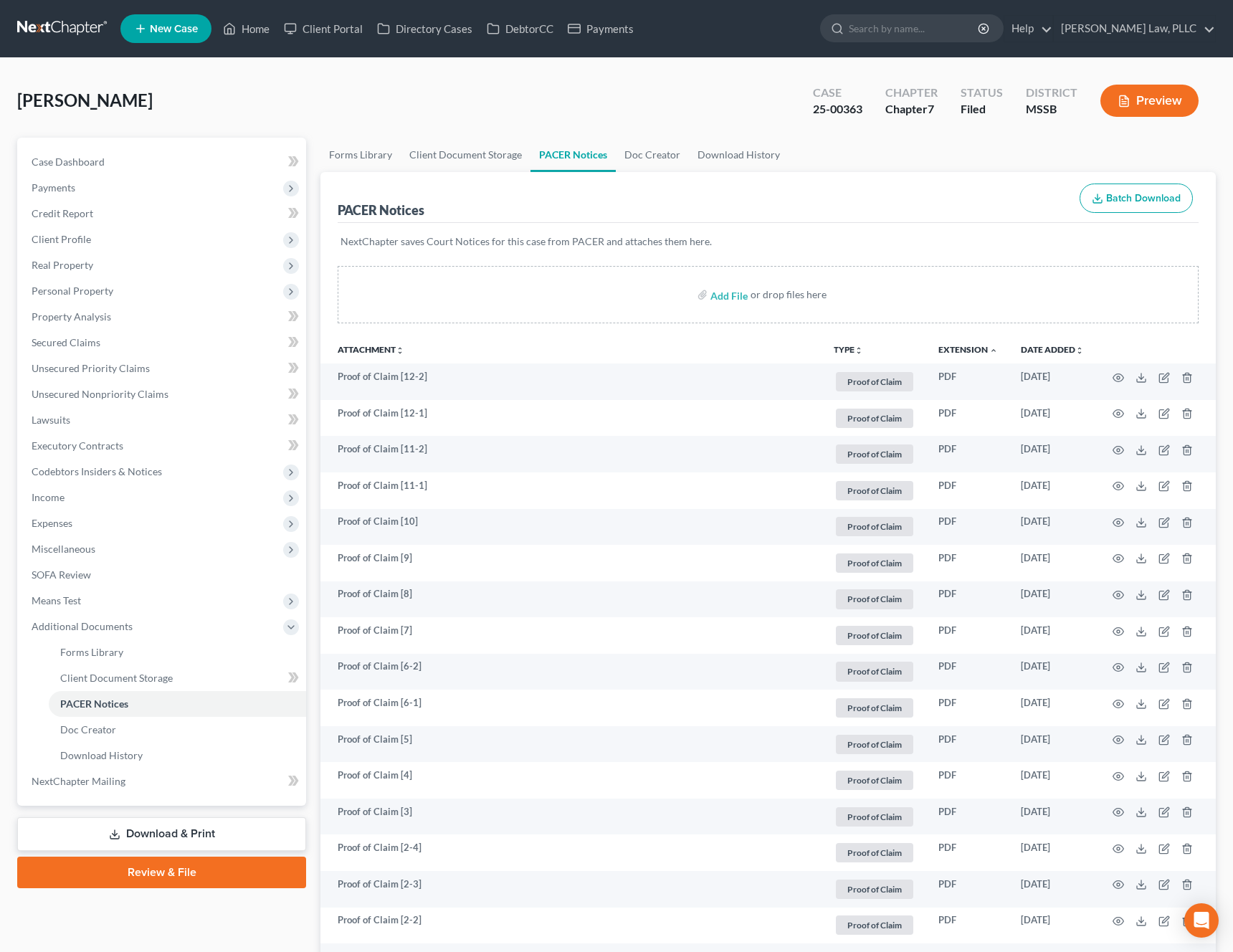
scroll to position [176, 0]
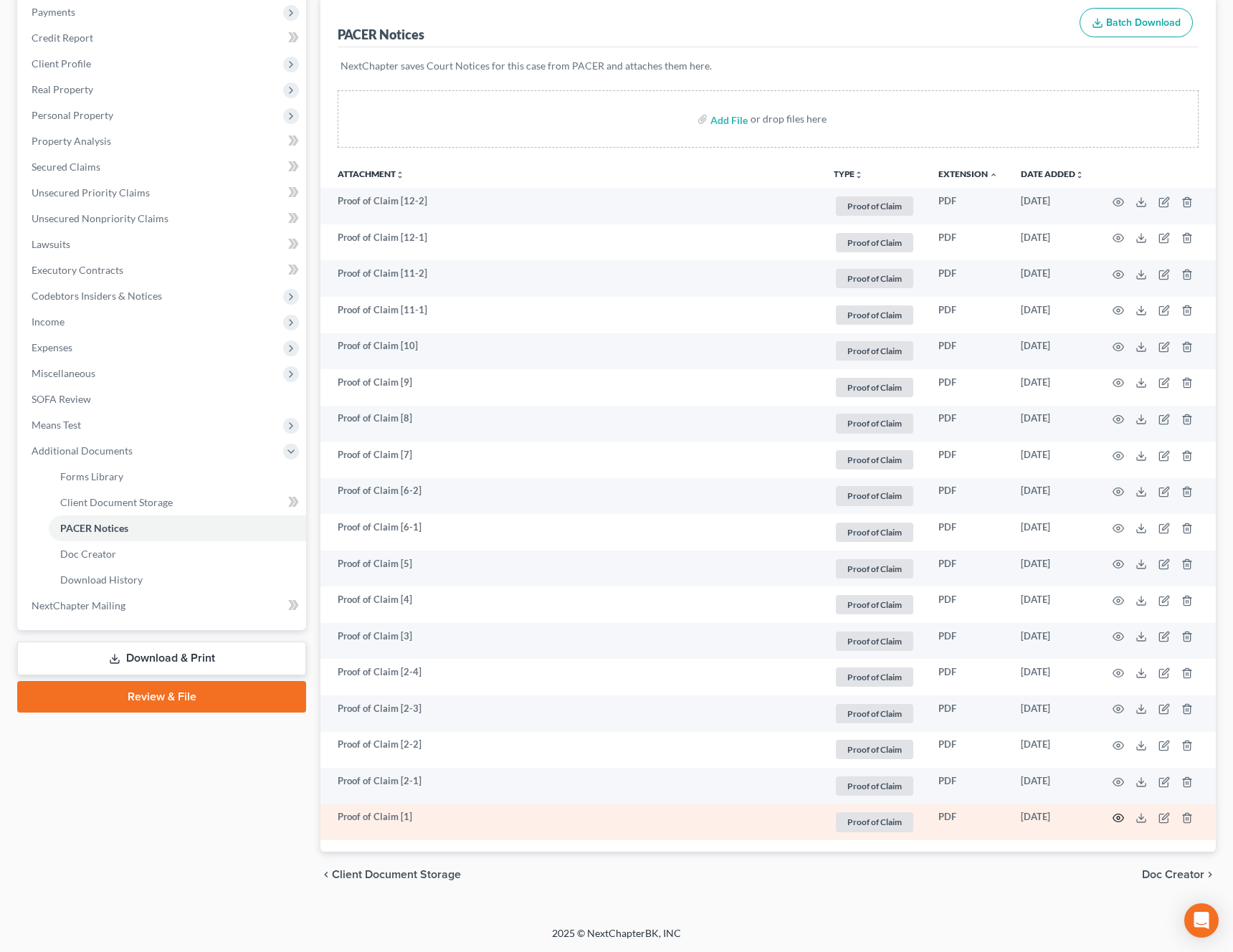
click at [1116, 819] on icon "button" at bounding box center [1118, 817] width 11 height 11
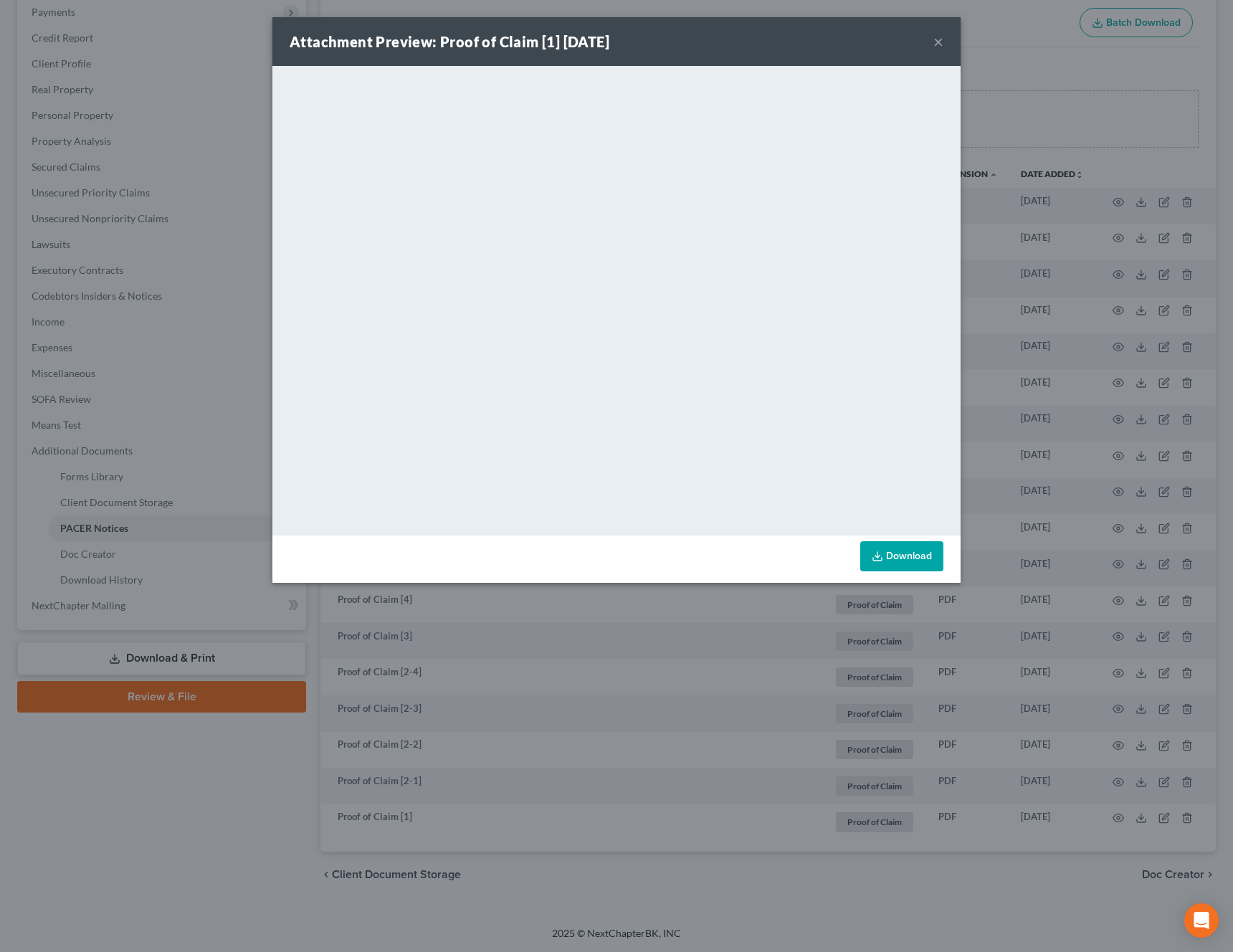
click at [941, 47] on button "×" at bounding box center [938, 41] width 10 height 18
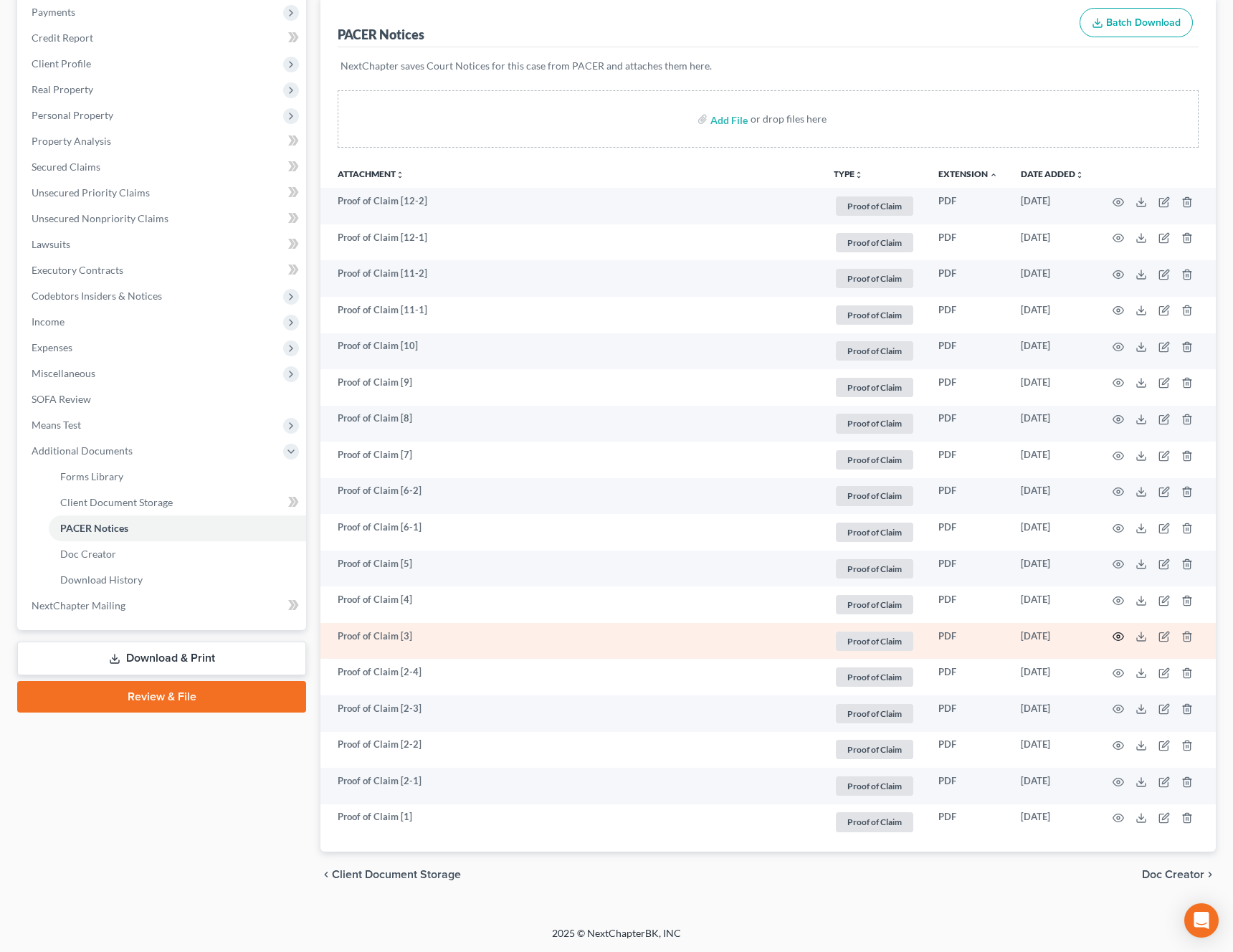
click at [1118, 638] on icon "button" at bounding box center [1118, 636] width 11 height 11
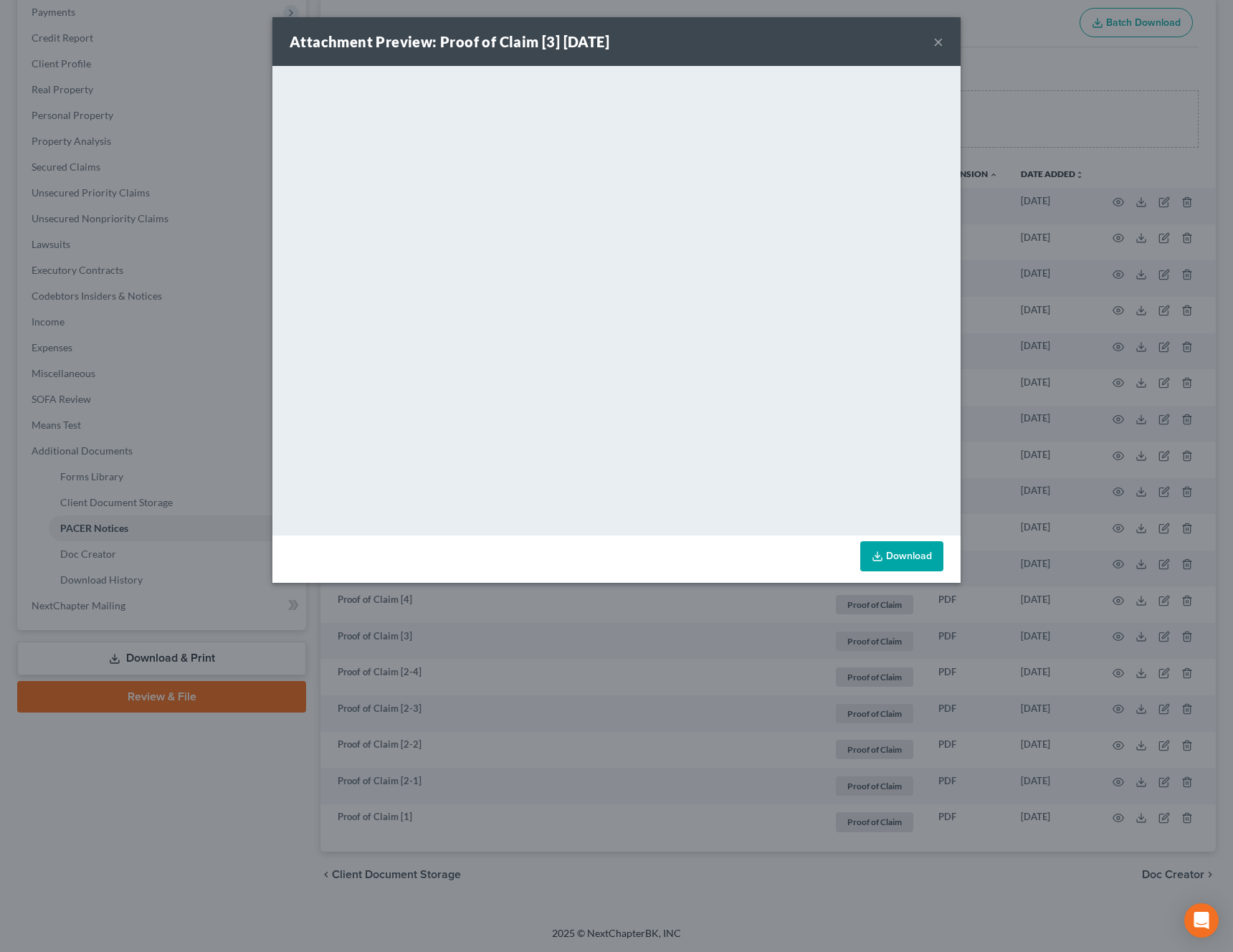
click at [944, 38] on div "Attachment Preview: Proof of Claim [3] [DATE] ×" at bounding box center [616, 42] width 688 height 49
click at [941, 41] on button "×" at bounding box center [938, 41] width 10 height 18
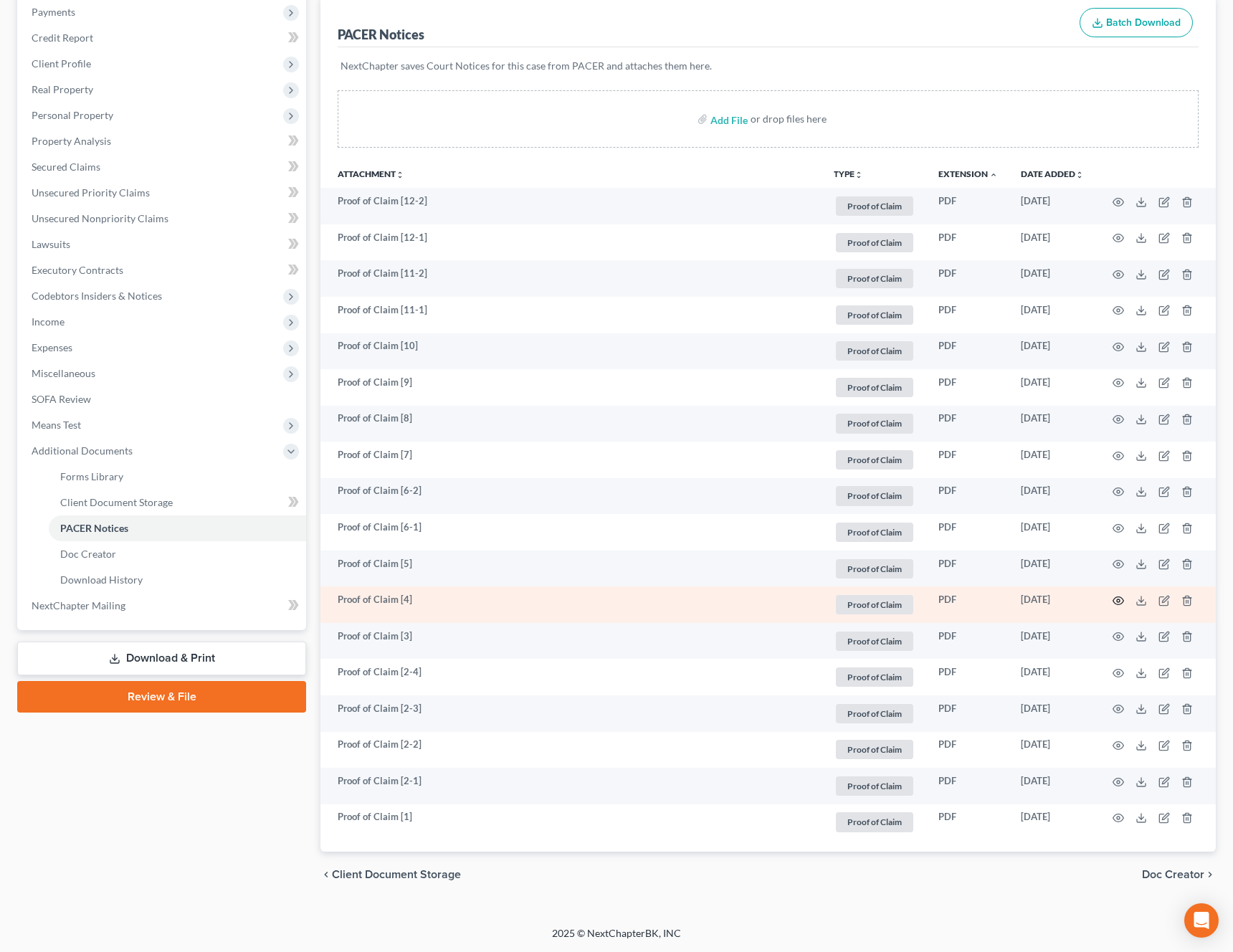
click at [1117, 602] on circle "button" at bounding box center [1118, 601] width 3 height 3
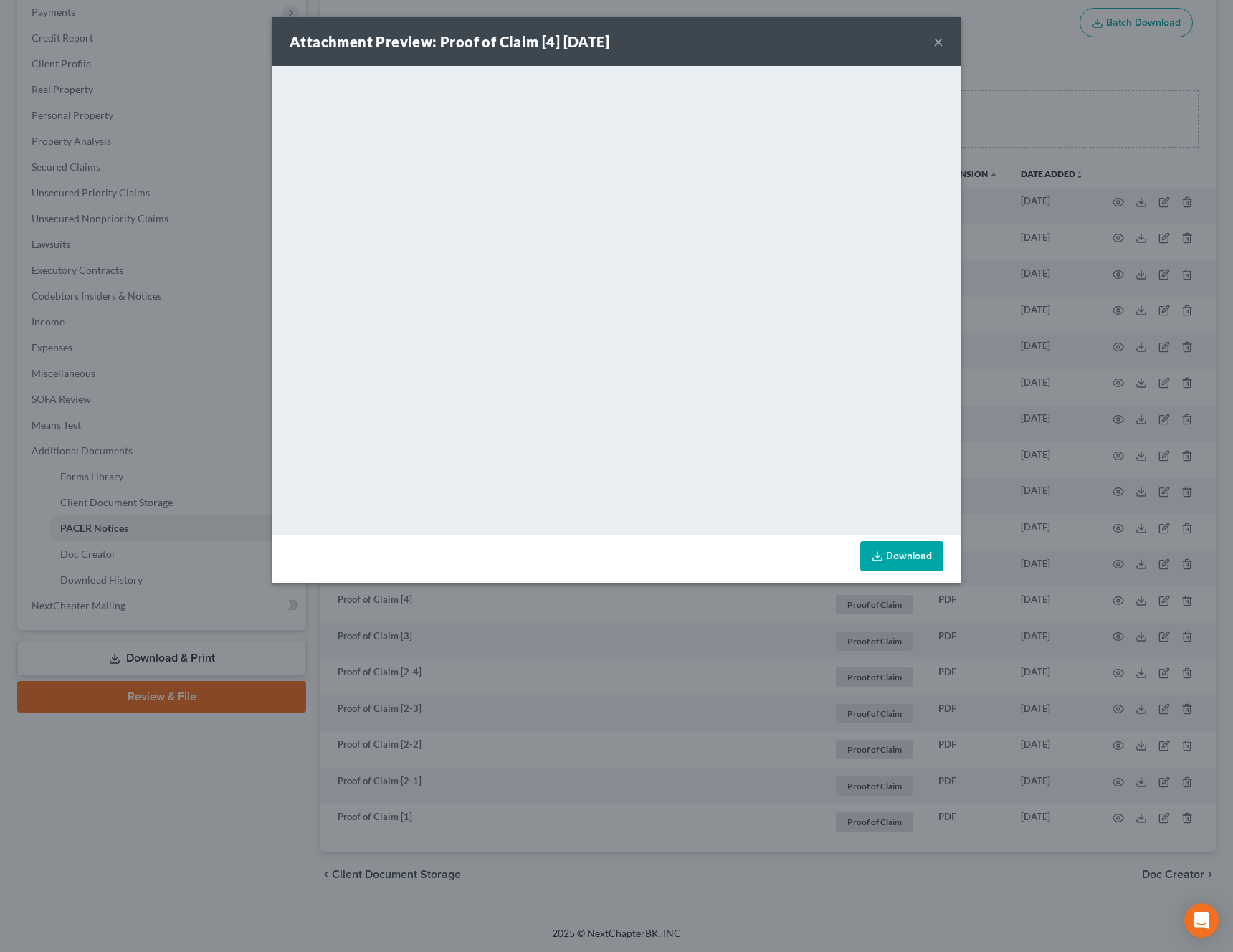
click at [939, 40] on button "×" at bounding box center [938, 41] width 10 height 18
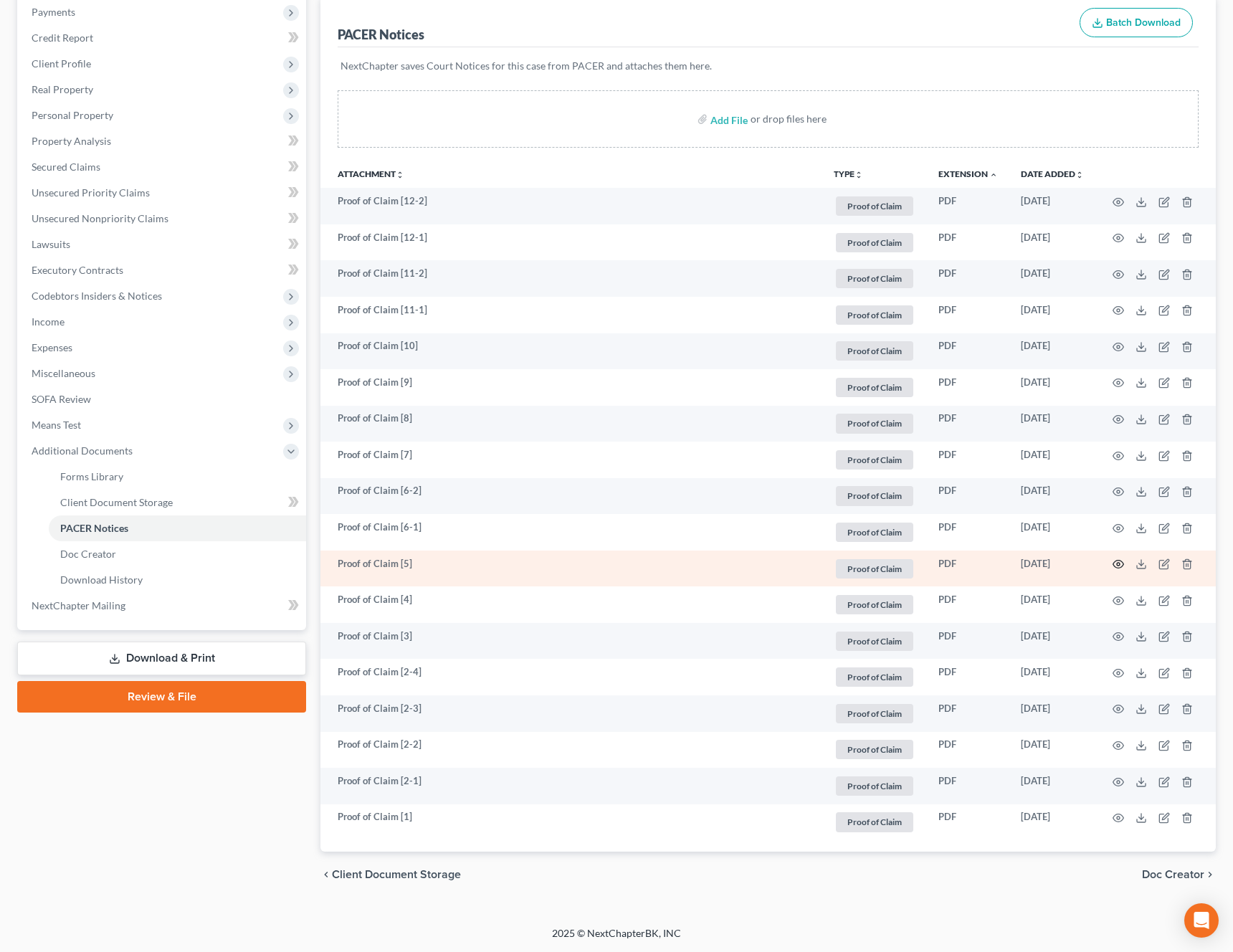
click at [1120, 566] on icon "button" at bounding box center [1118, 564] width 11 height 11
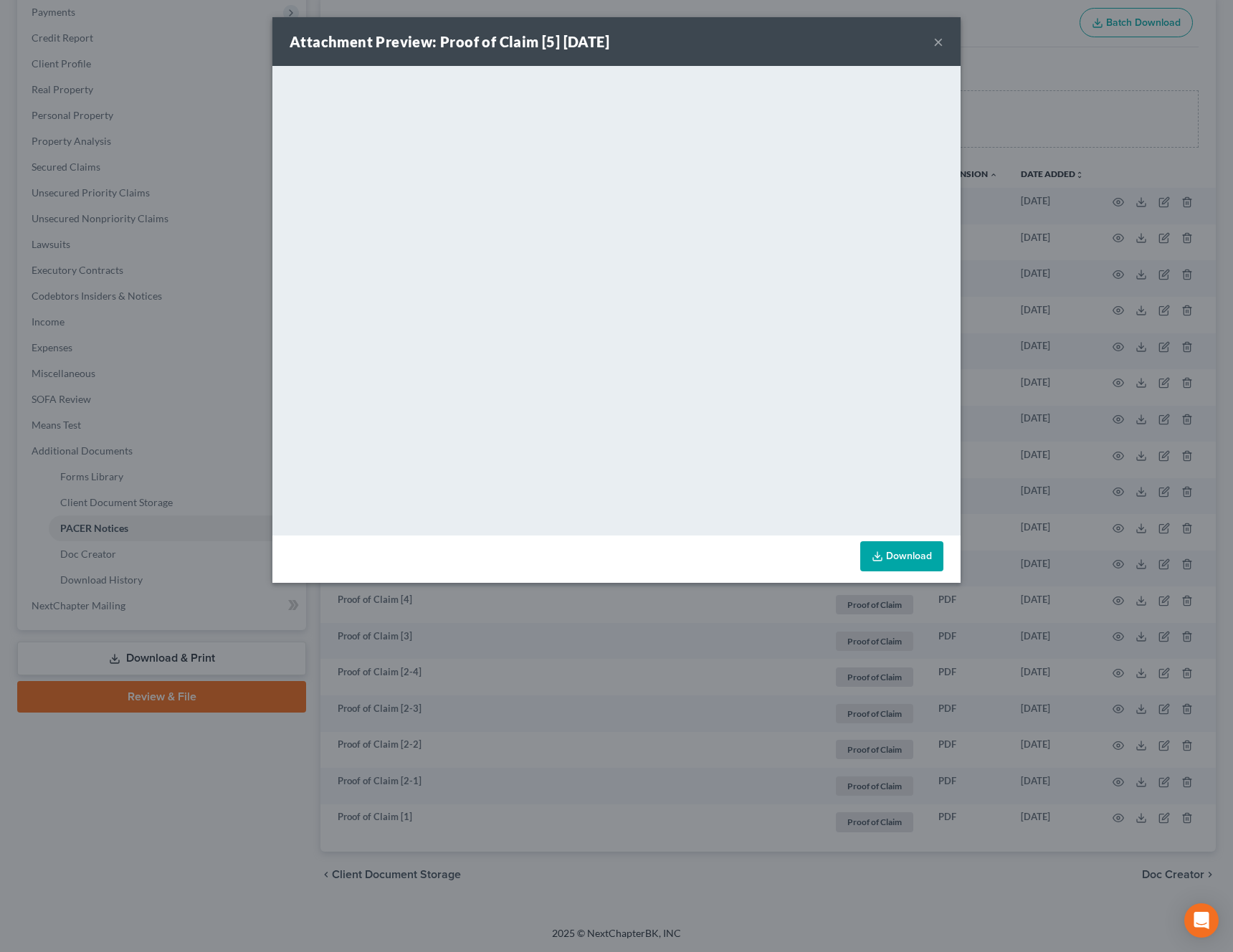
click at [939, 45] on button "×" at bounding box center [938, 41] width 10 height 18
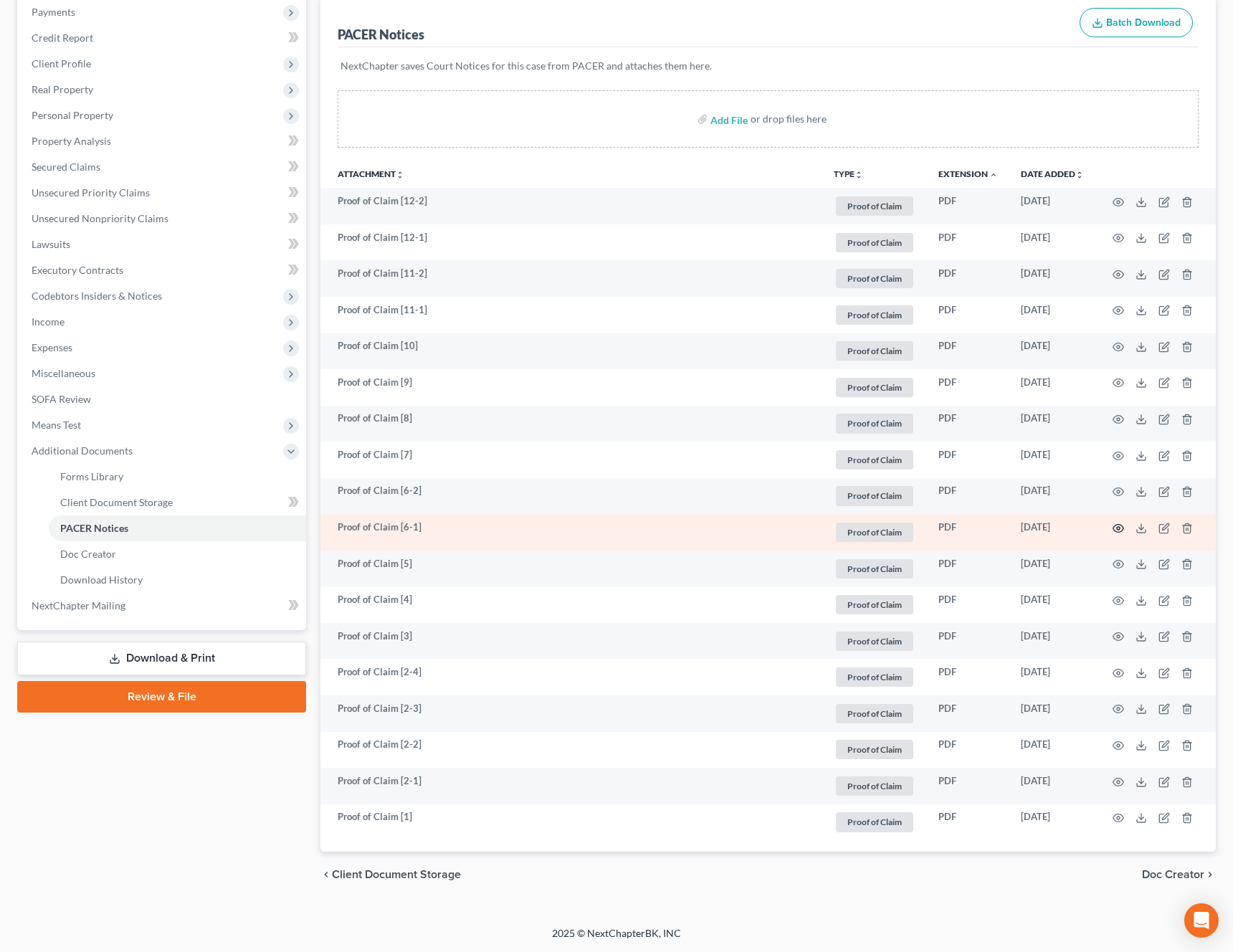
click at [1116, 533] on icon "button" at bounding box center [1118, 528] width 11 height 11
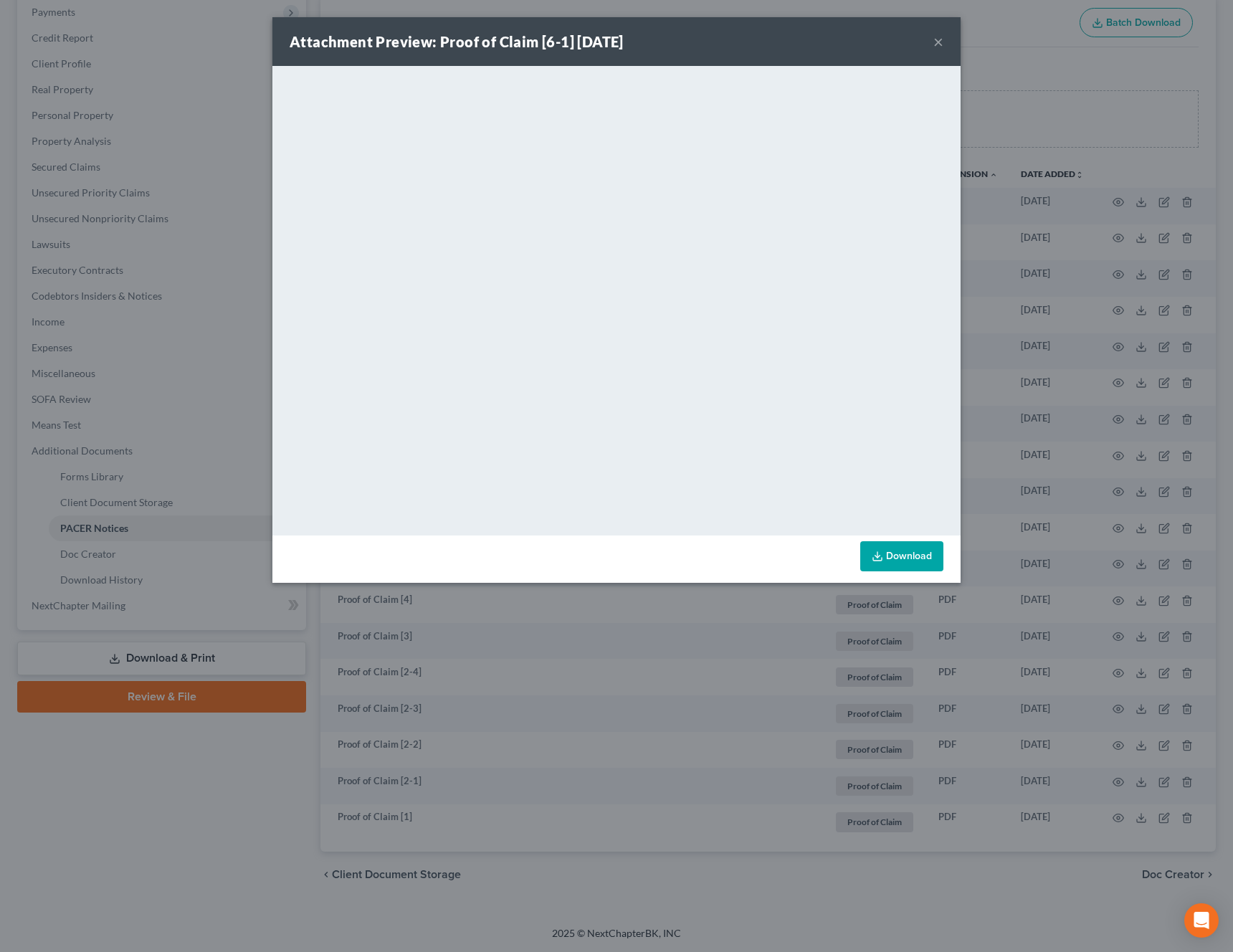
click at [938, 48] on button "×" at bounding box center [938, 41] width 10 height 18
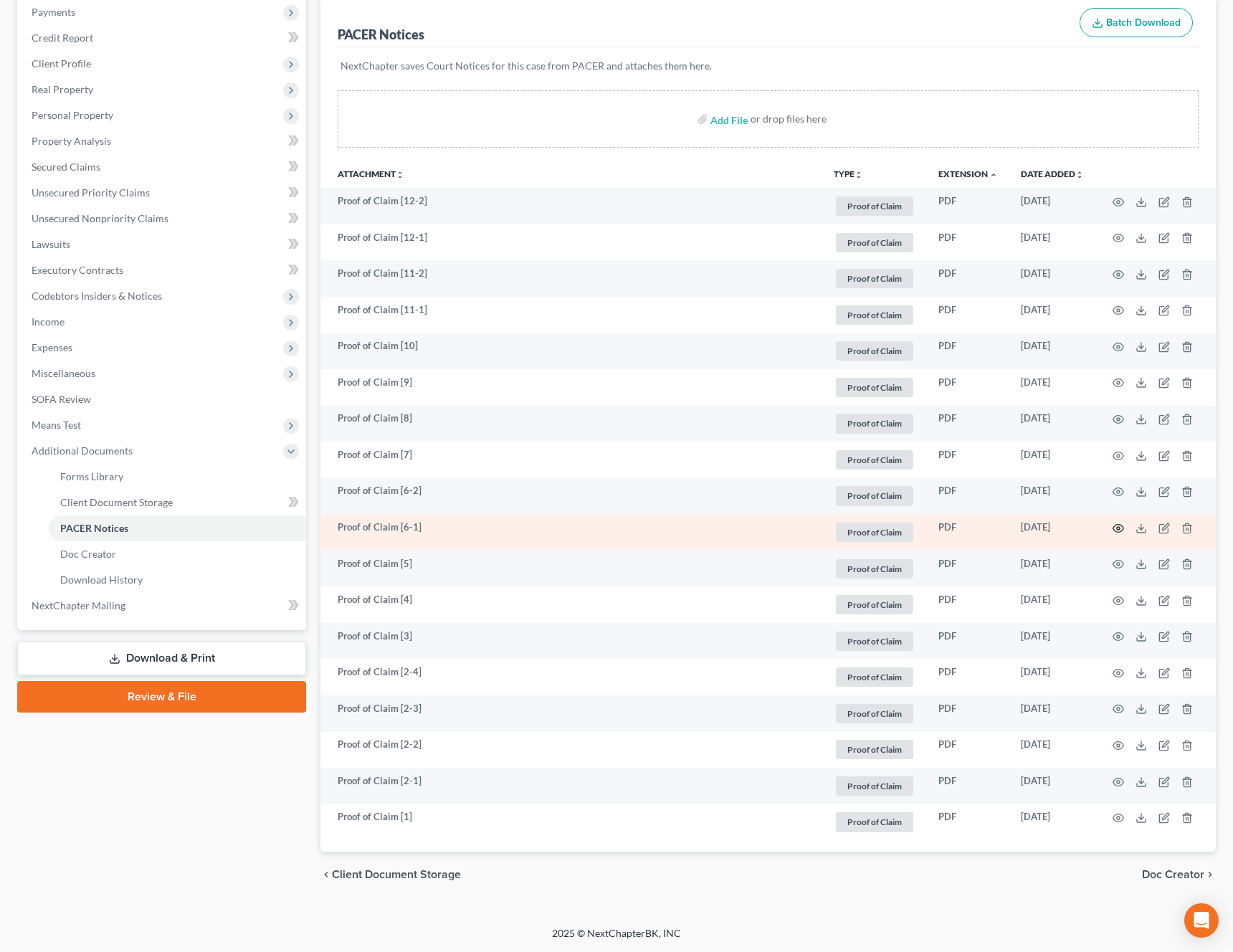
click at [1119, 529] on icon "button" at bounding box center [1118, 528] width 11 height 11
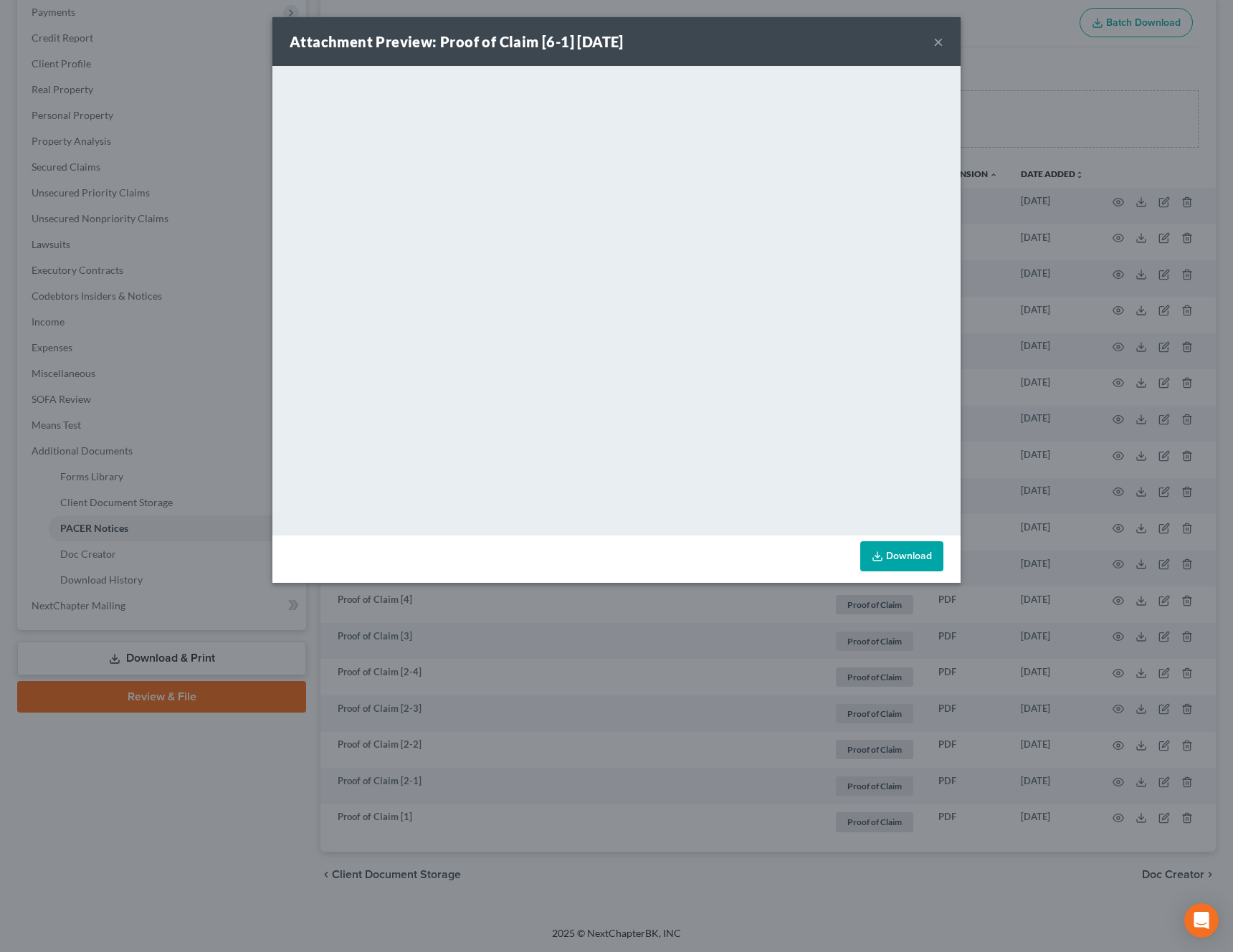
click at [941, 40] on button "×" at bounding box center [938, 41] width 10 height 18
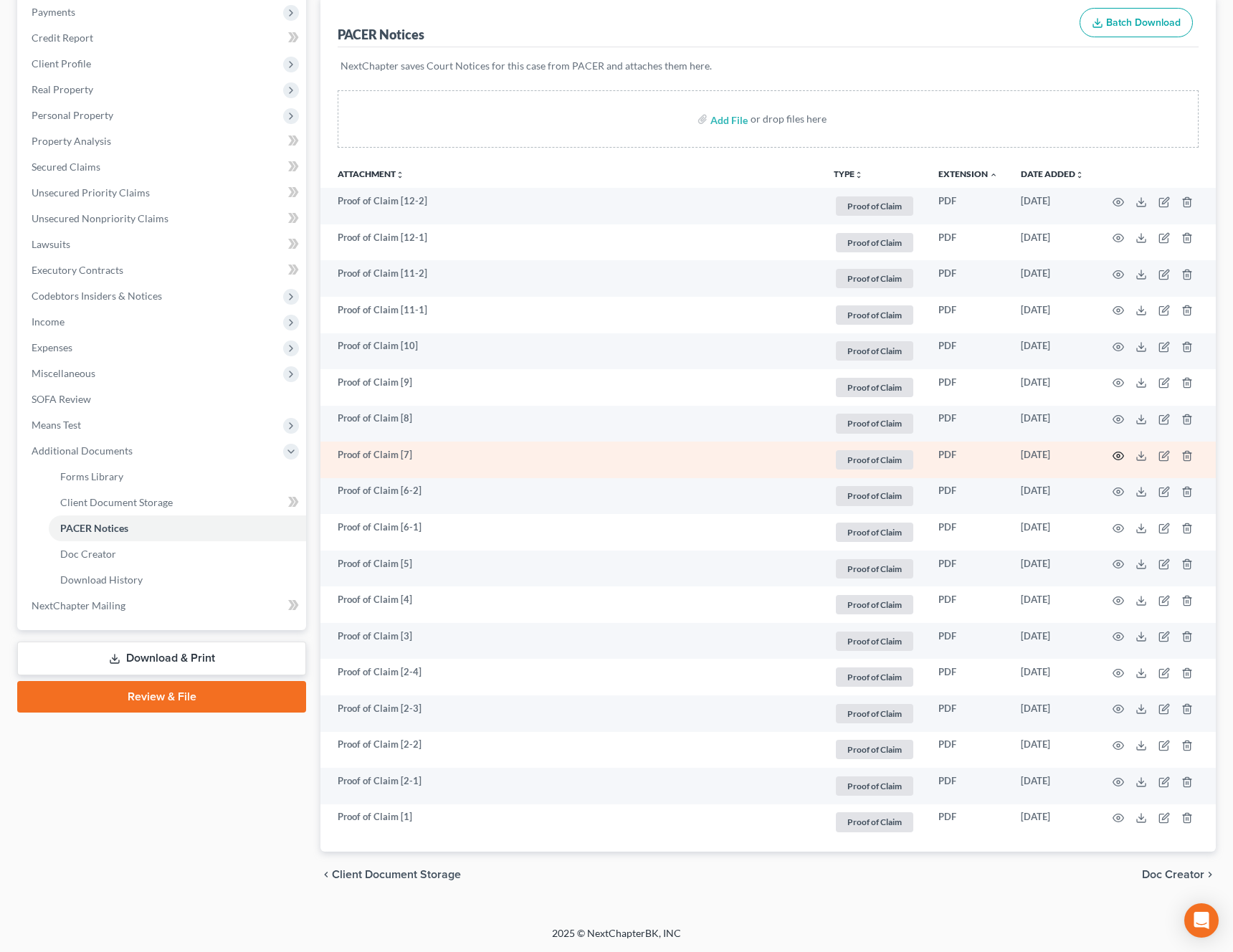
click at [1118, 458] on icon "button" at bounding box center [1118, 455] width 11 height 11
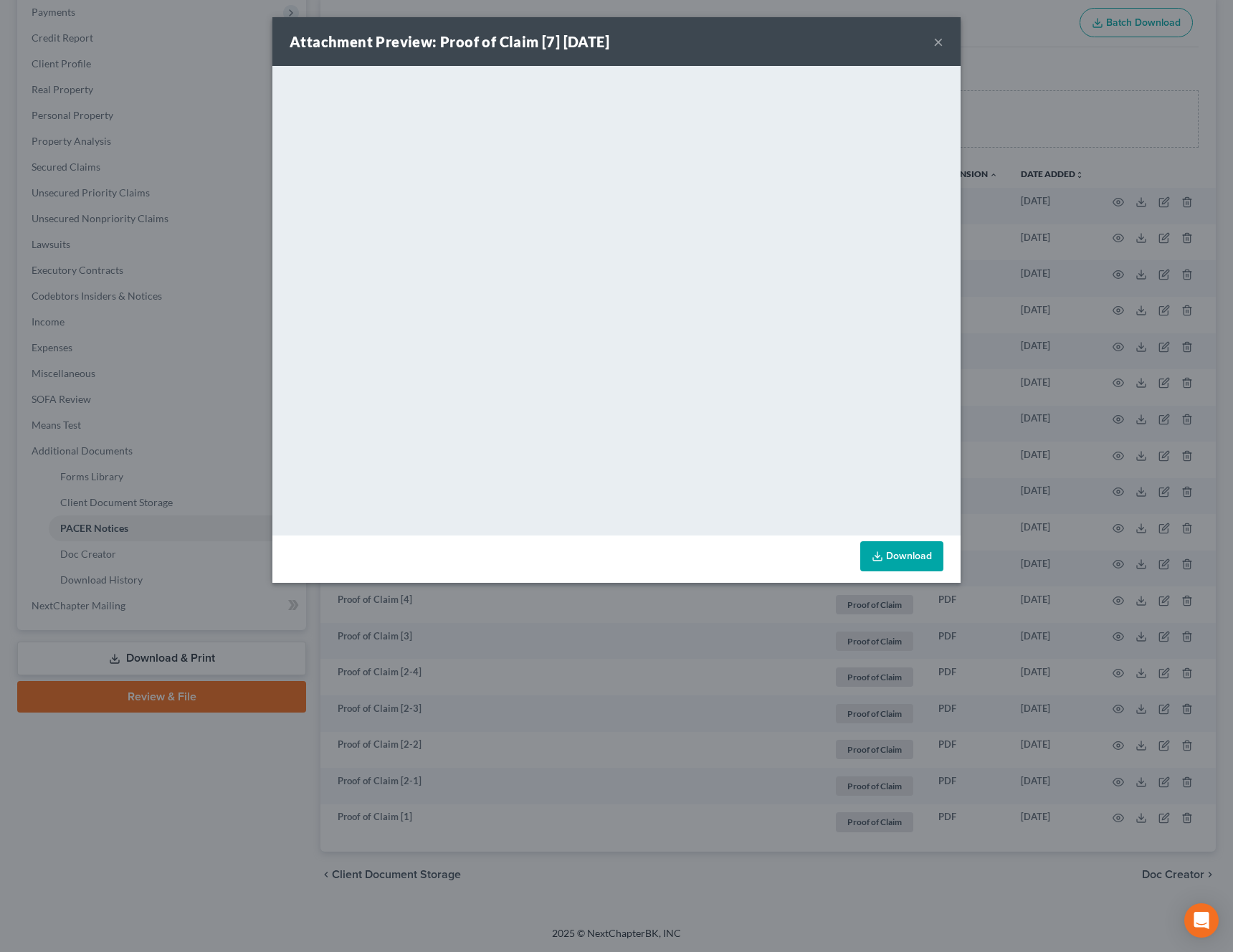
click at [939, 44] on button "×" at bounding box center [938, 41] width 10 height 18
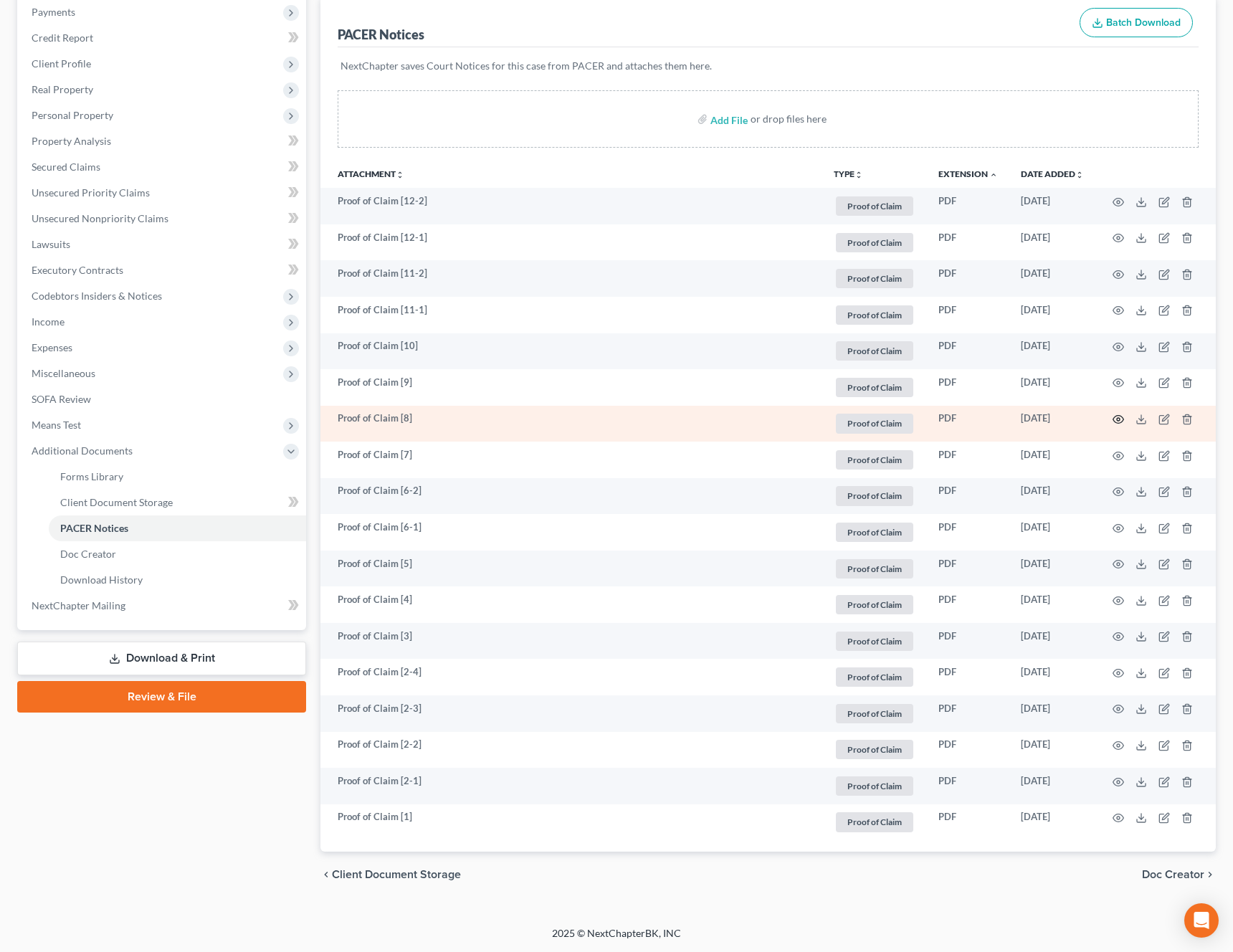
click at [1120, 423] on icon "button" at bounding box center [1118, 420] width 11 height 8
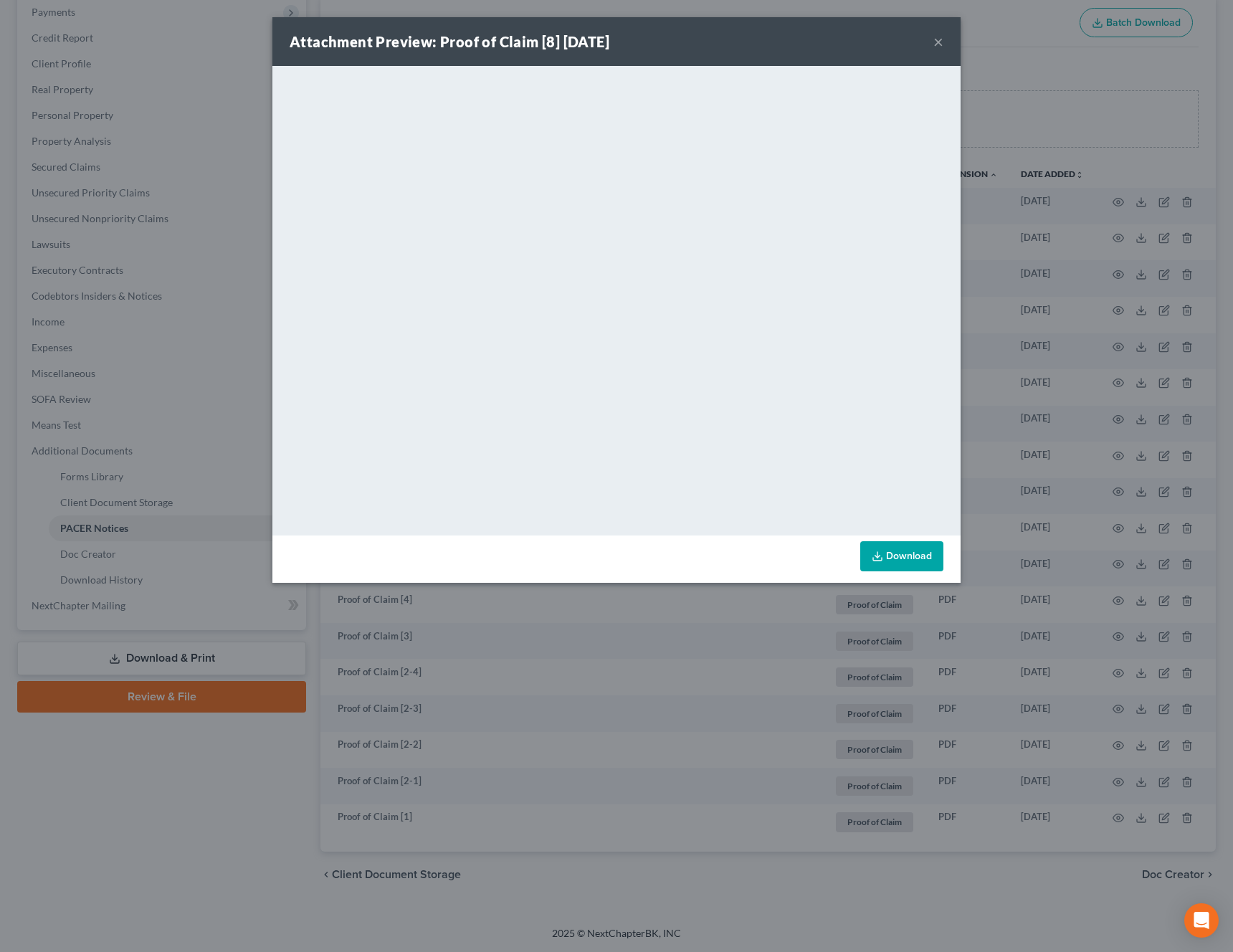
click at [943, 40] on div "Attachment Preview: Proof of Claim [8] [DATE] ×" at bounding box center [616, 42] width 688 height 49
click at [941, 42] on button "×" at bounding box center [938, 41] width 10 height 18
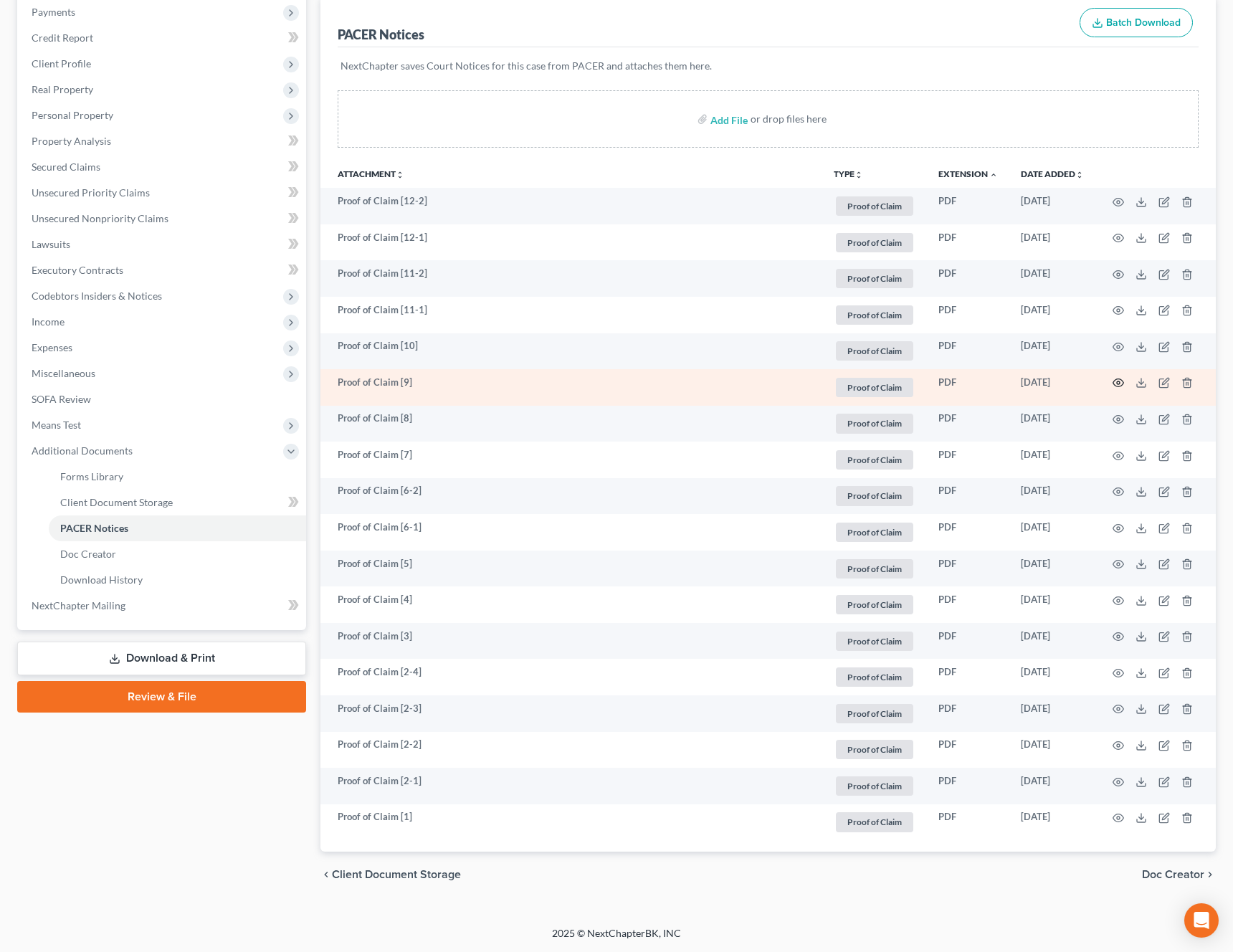
click at [1116, 385] on icon "button" at bounding box center [1118, 382] width 11 height 11
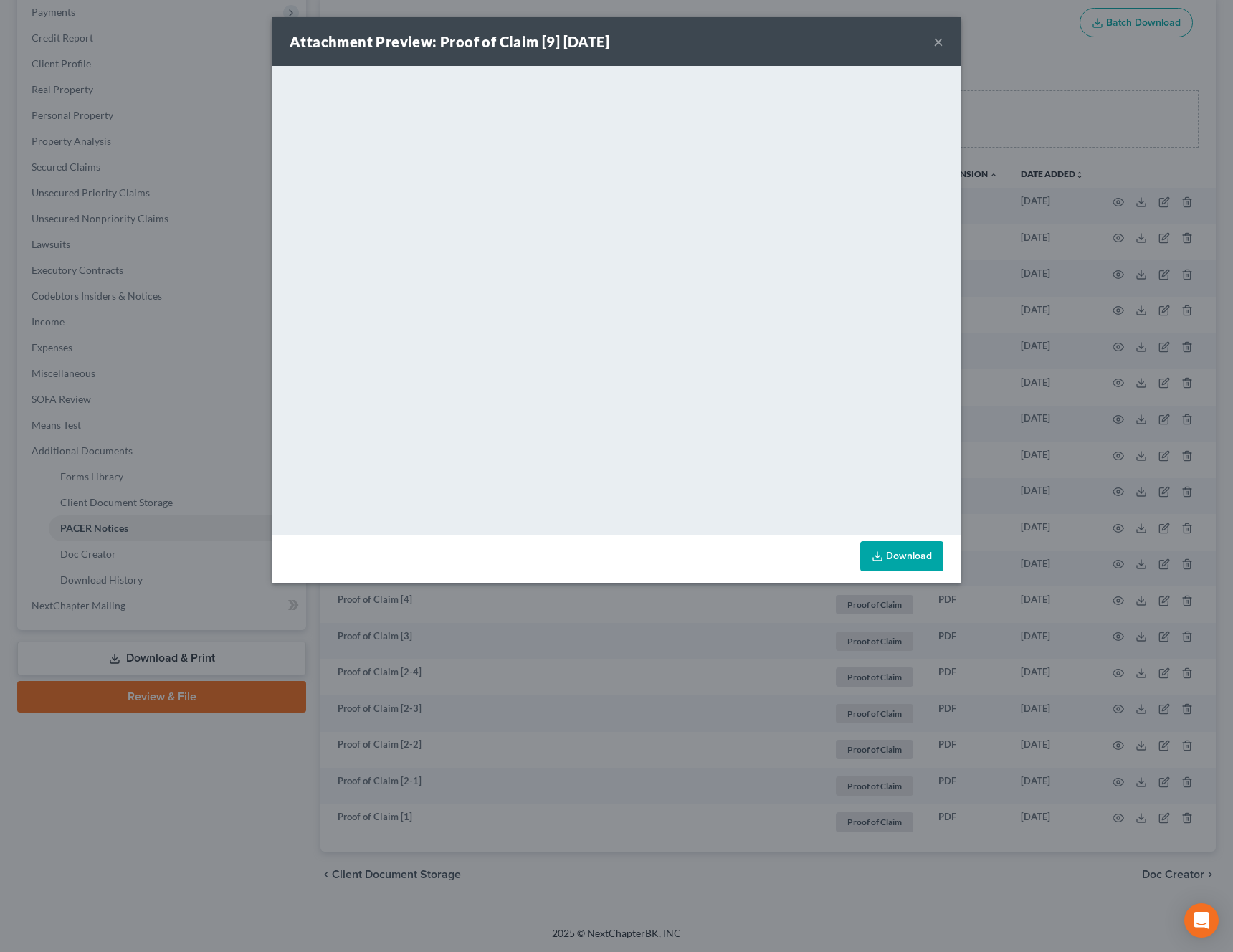
click at [941, 43] on button "×" at bounding box center [938, 41] width 10 height 18
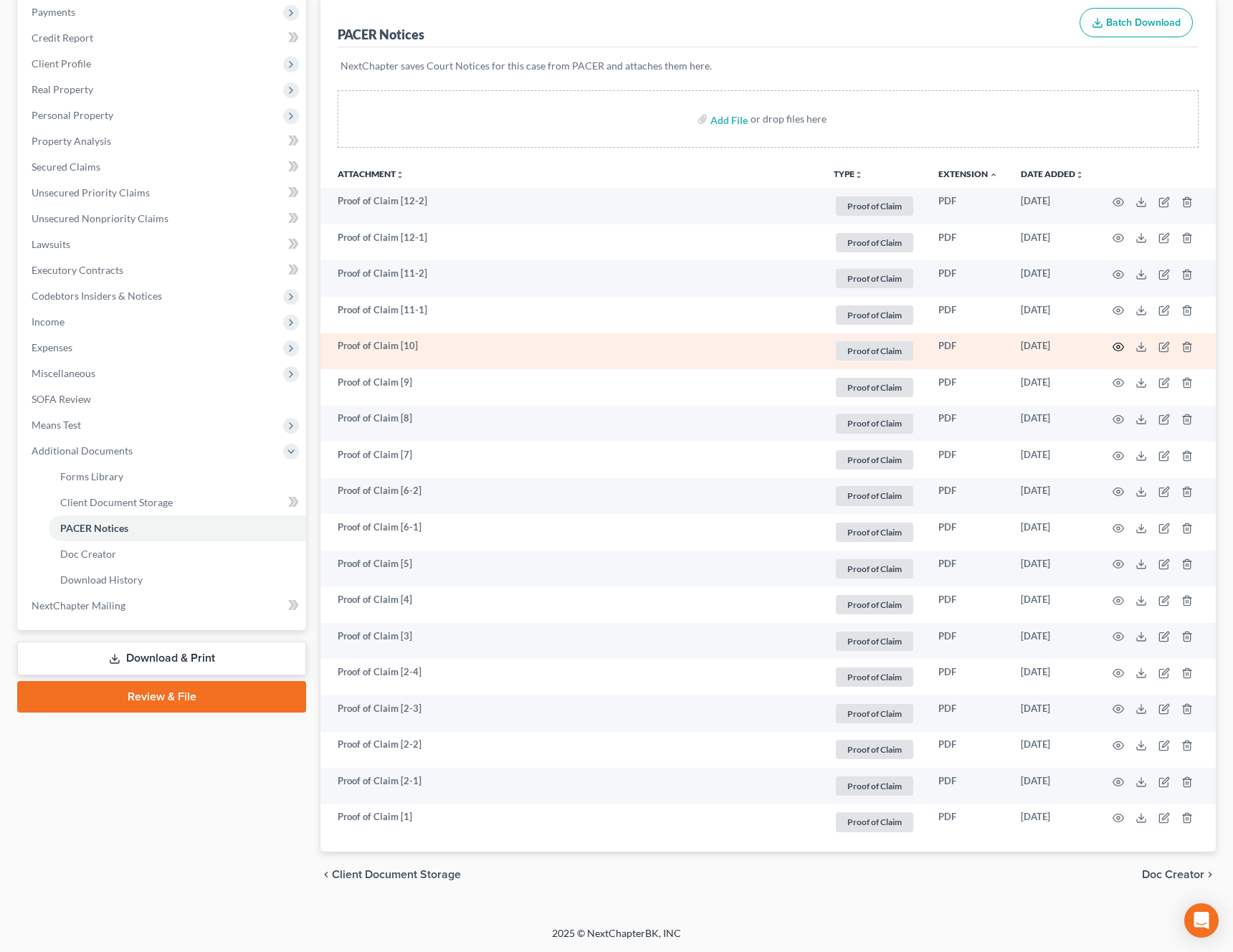
click at [1121, 350] on icon "button" at bounding box center [1118, 347] width 11 height 8
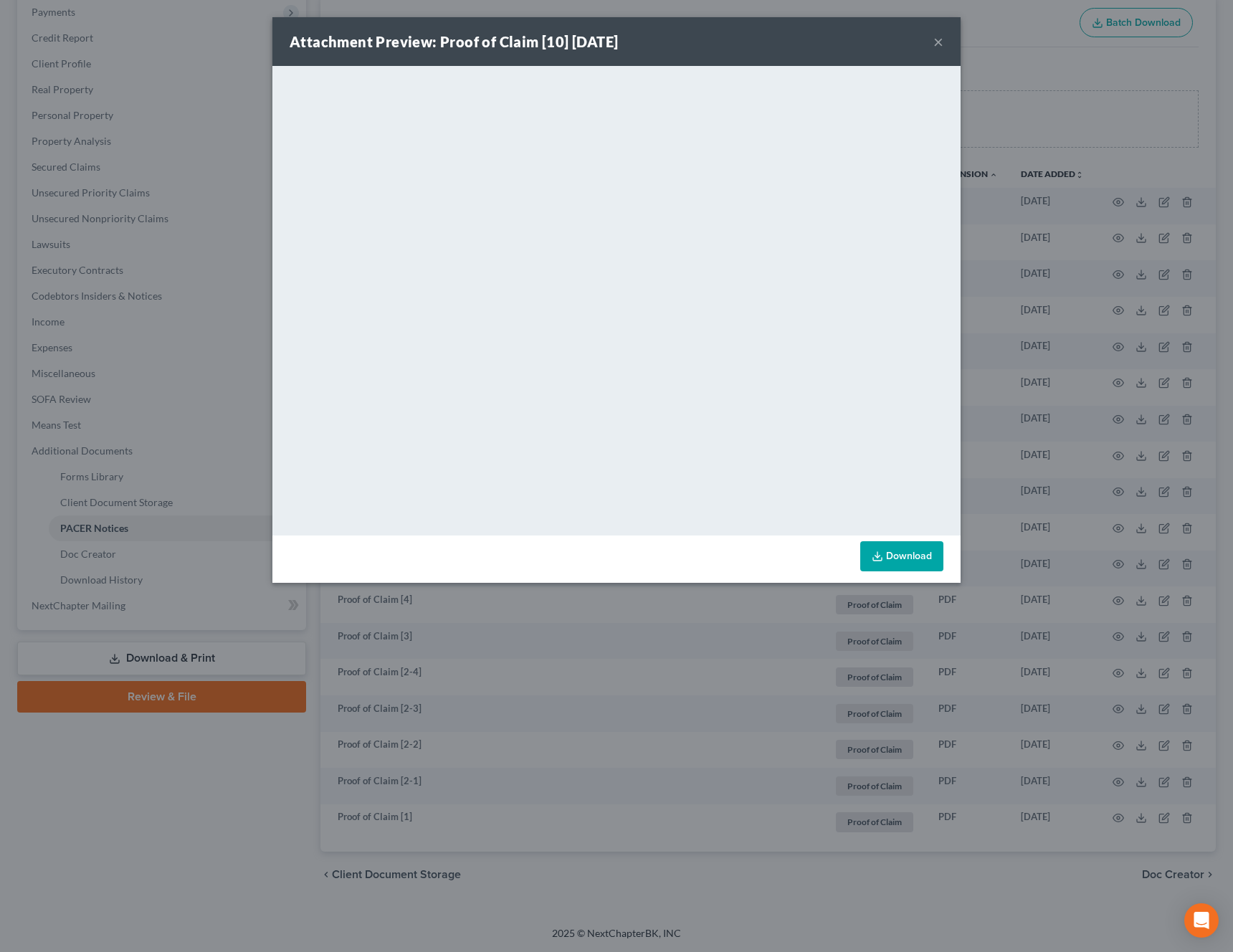
click at [936, 40] on button "×" at bounding box center [938, 41] width 10 height 18
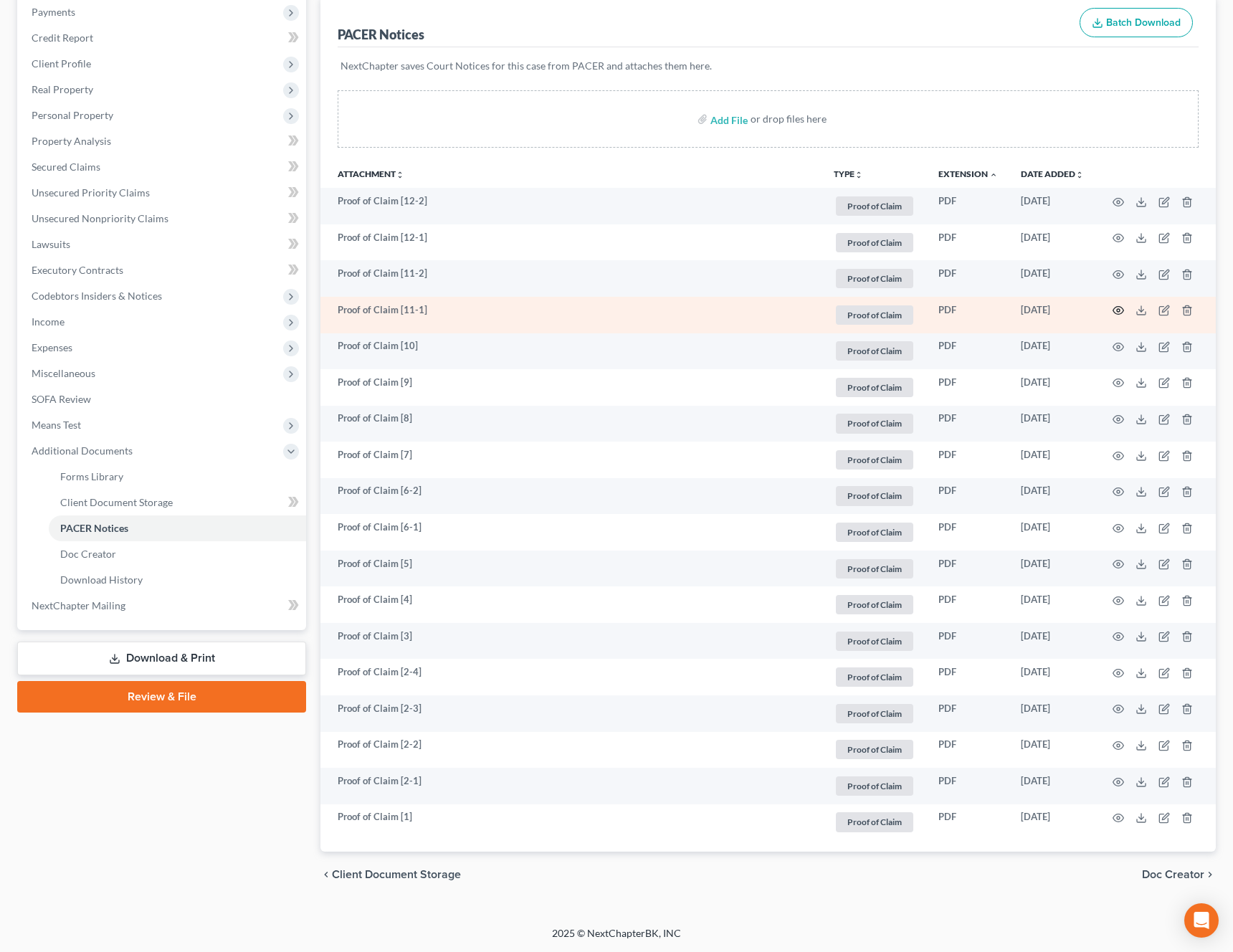
click at [1121, 311] on icon "button" at bounding box center [1118, 310] width 11 height 11
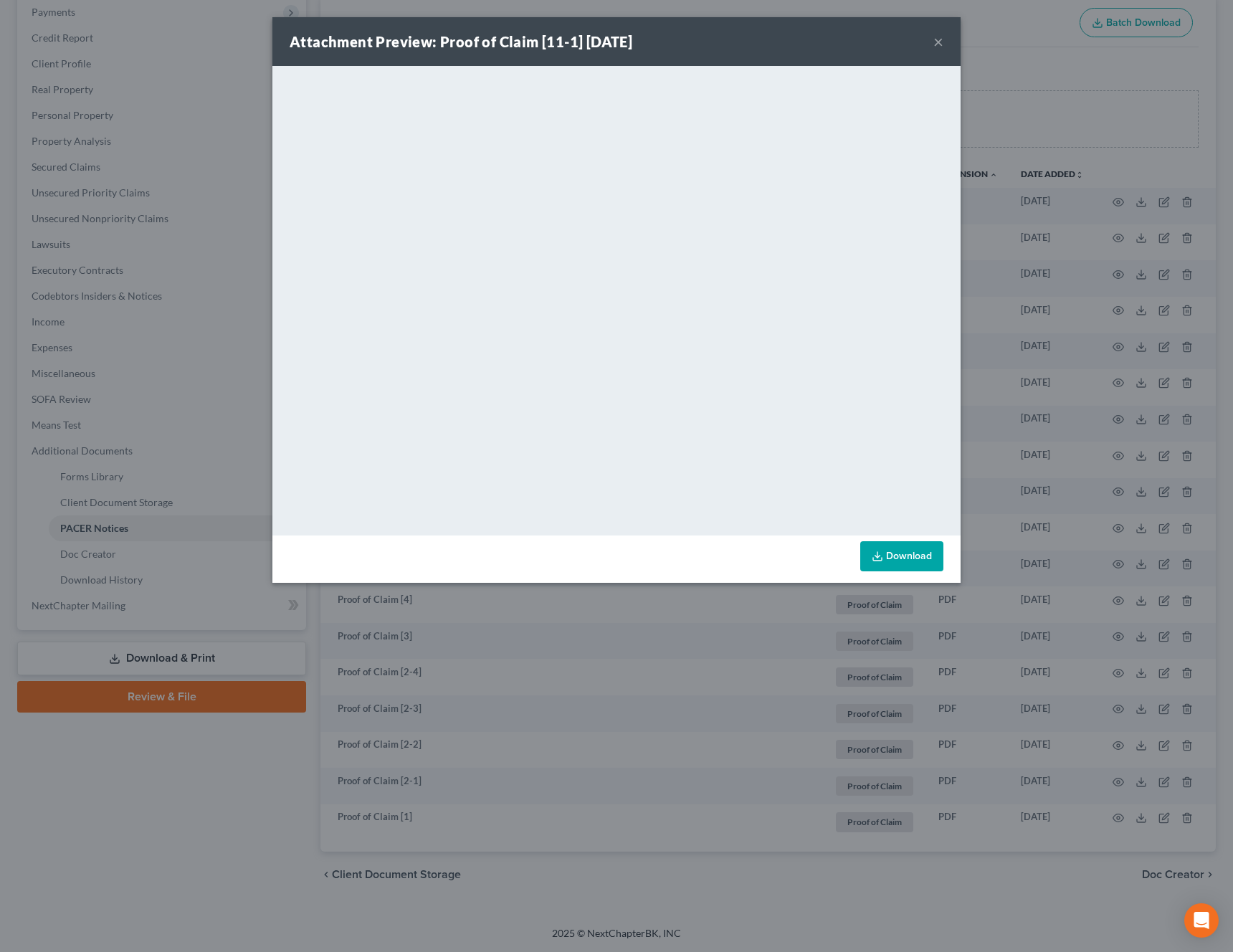
click at [936, 43] on button "×" at bounding box center [938, 41] width 10 height 18
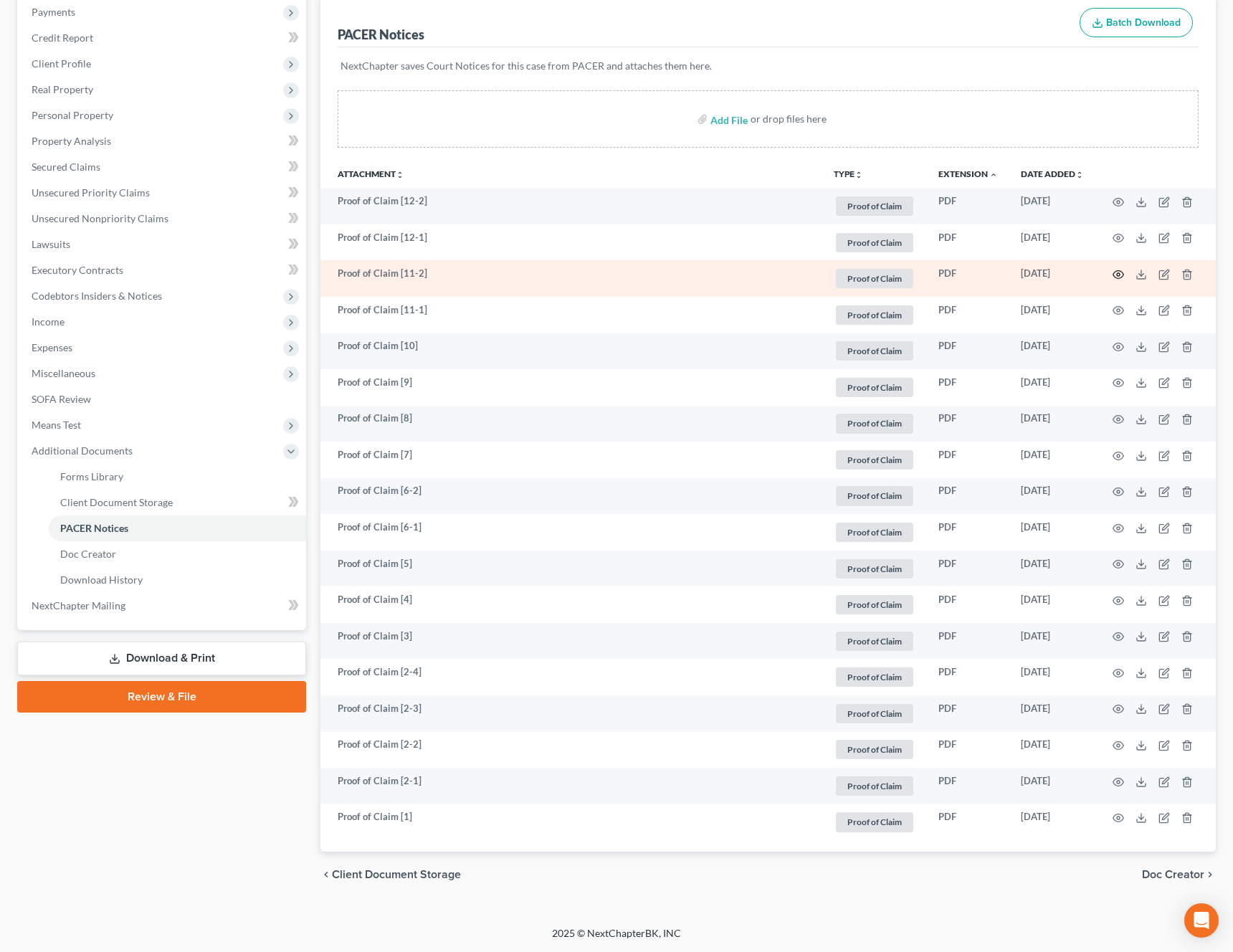
click at [1117, 273] on circle "button" at bounding box center [1118, 275] width 3 height 3
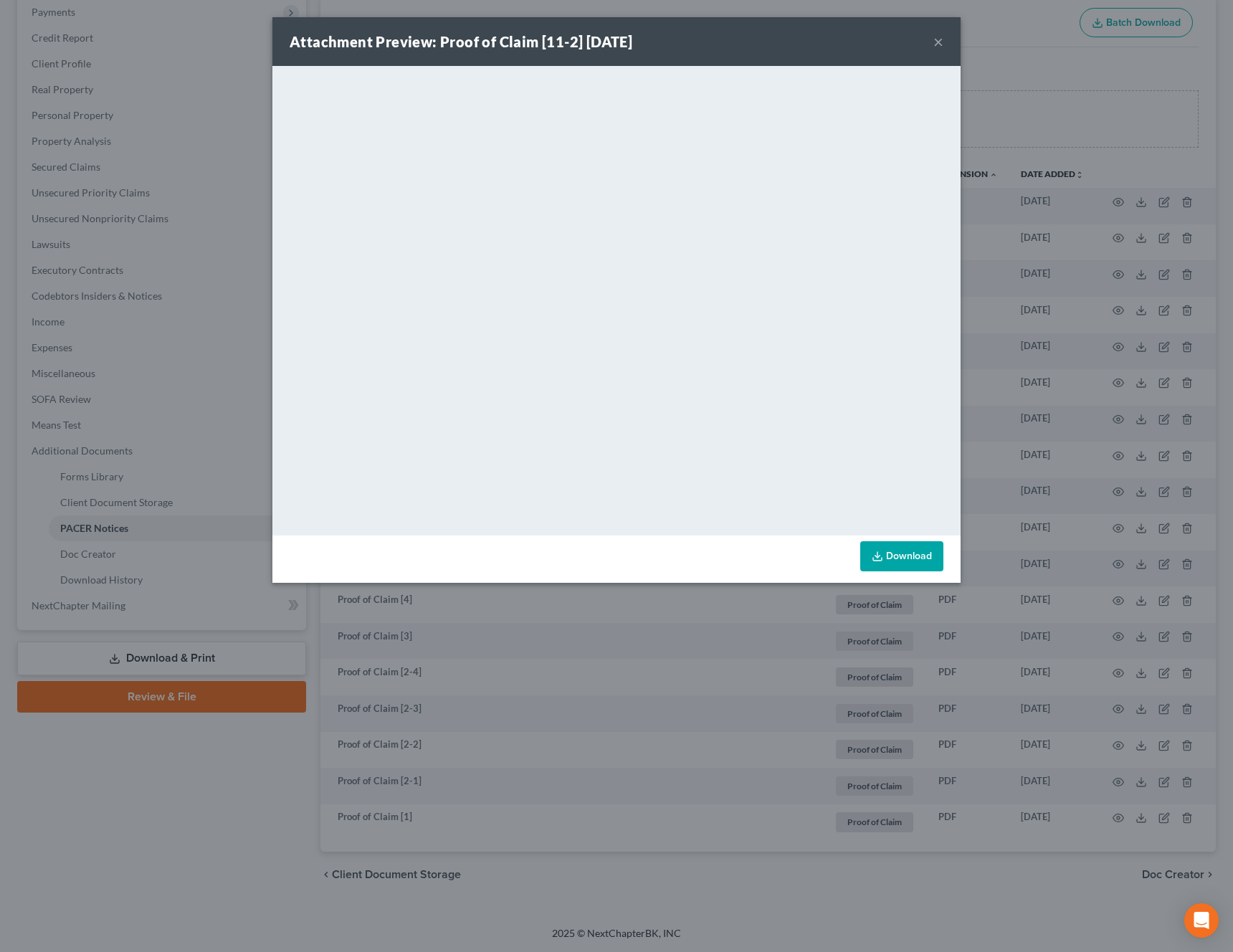
click at [937, 43] on button "×" at bounding box center [938, 41] width 10 height 18
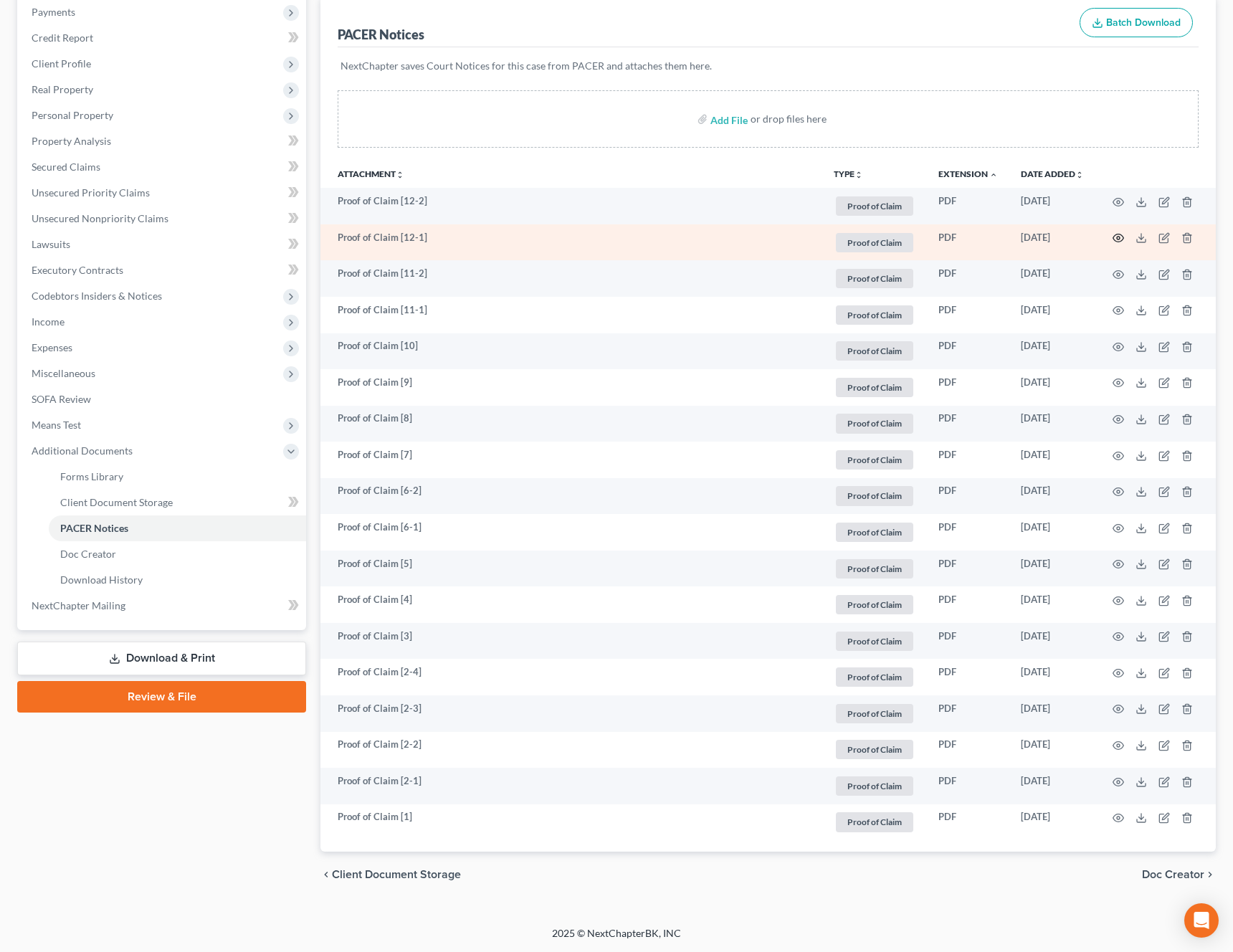
click at [1120, 237] on icon "button" at bounding box center [1118, 238] width 11 height 11
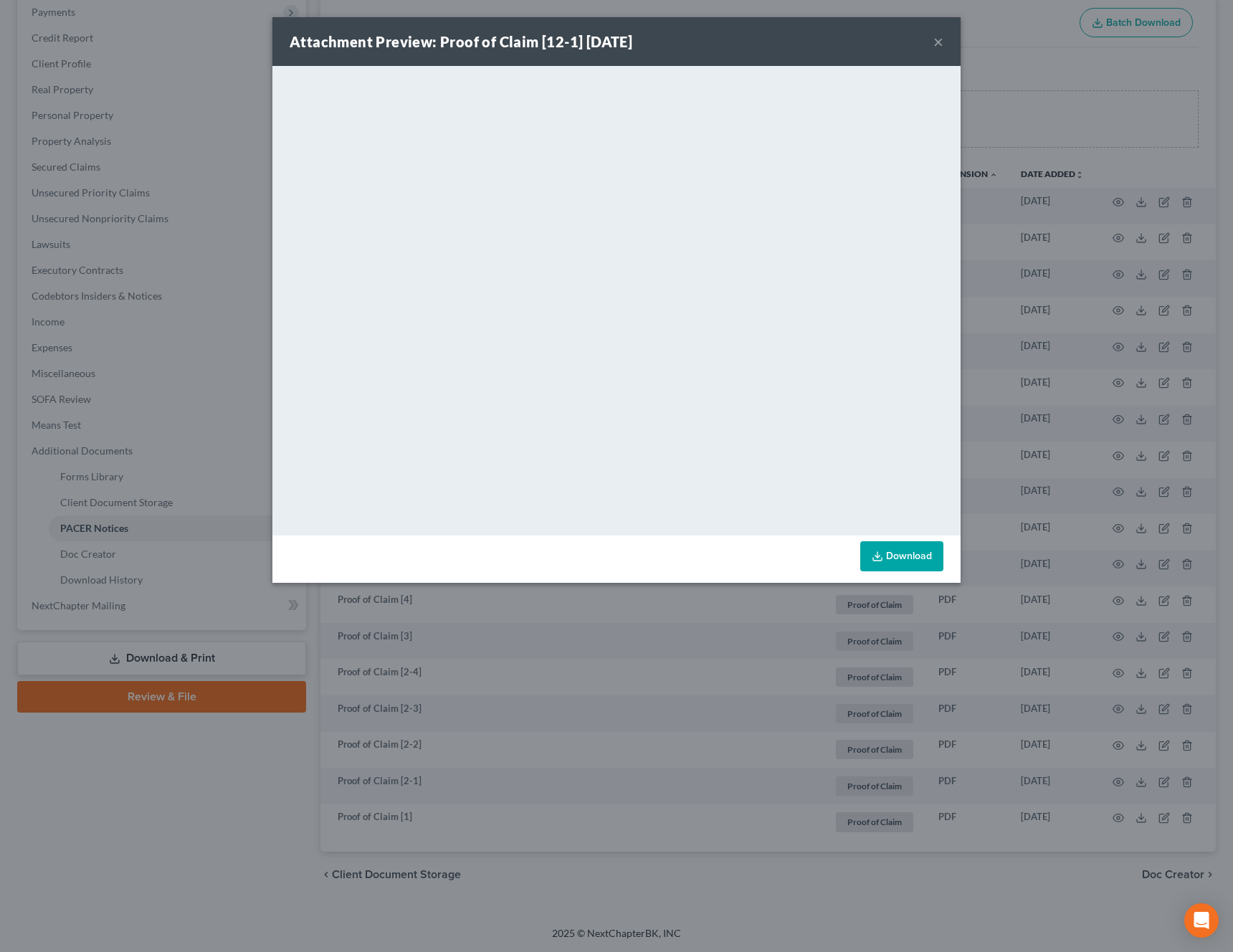
click at [934, 45] on button "×" at bounding box center [938, 41] width 10 height 18
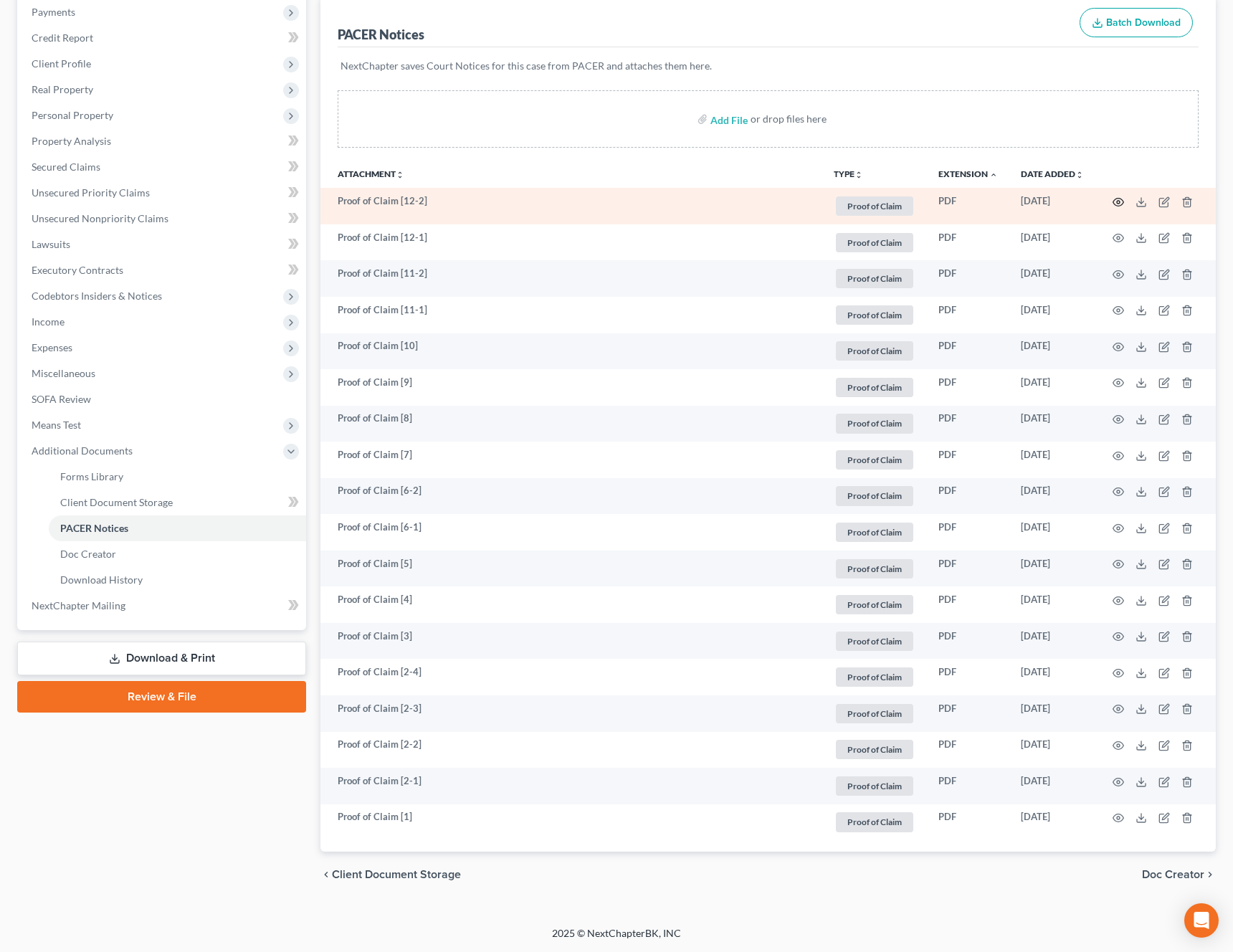
click at [1113, 205] on icon "button" at bounding box center [1118, 202] width 11 height 11
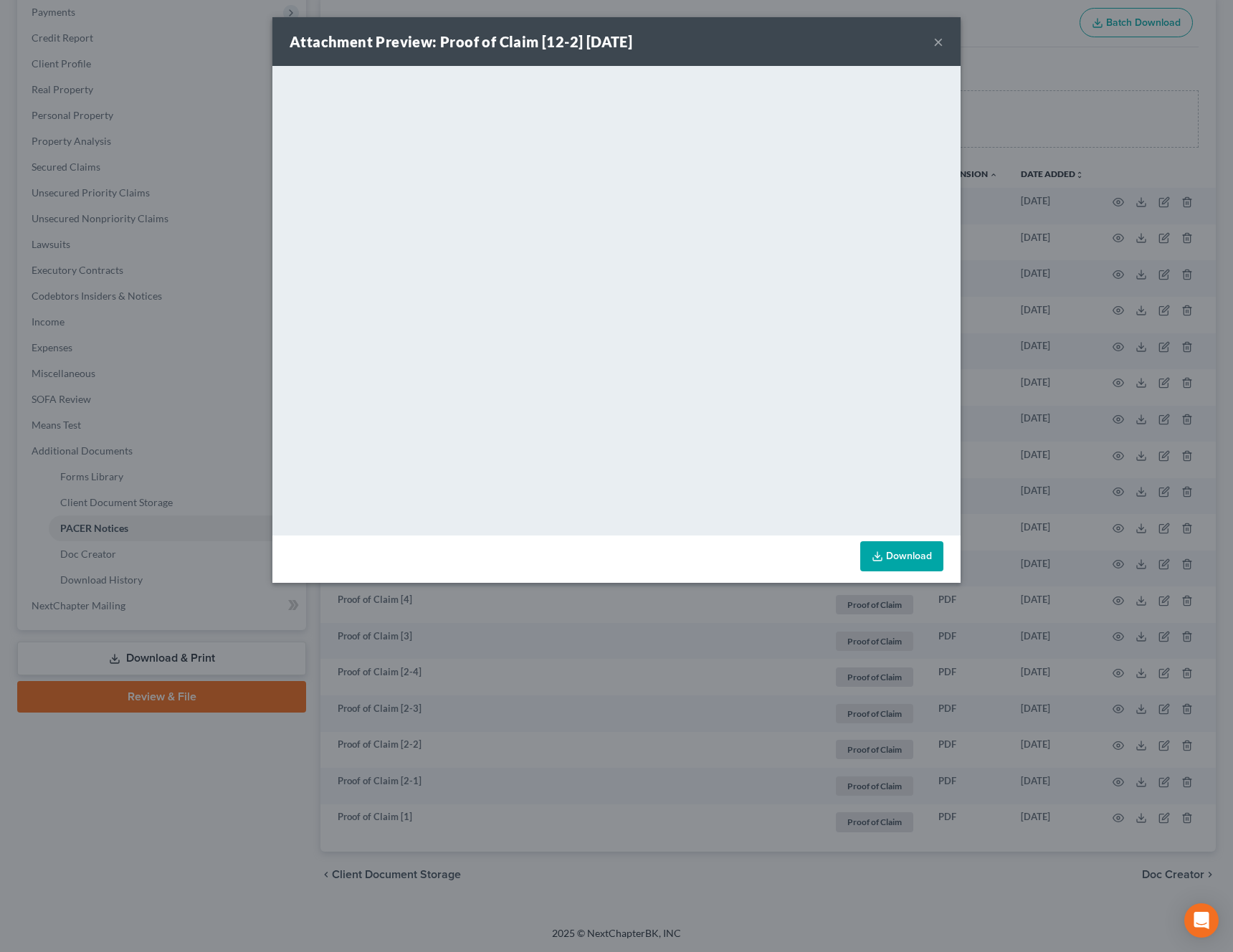
click at [897, 551] on link "Download" at bounding box center [901, 556] width 83 height 30
click at [938, 43] on button "×" at bounding box center [938, 41] width 10 height 18
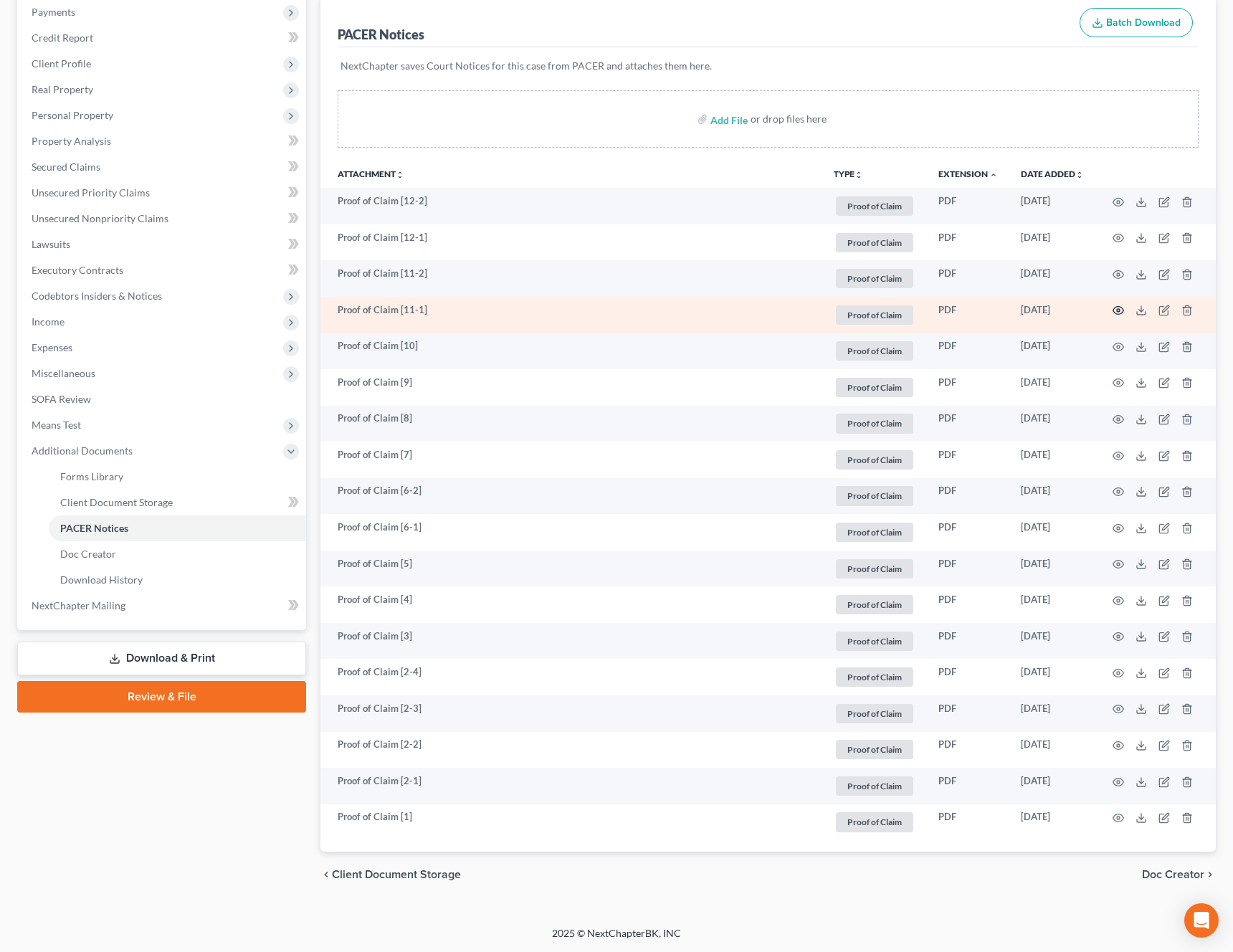
click at [1119, 312] on icon "button" at bounding box center [1118, 310] width 11 height 11
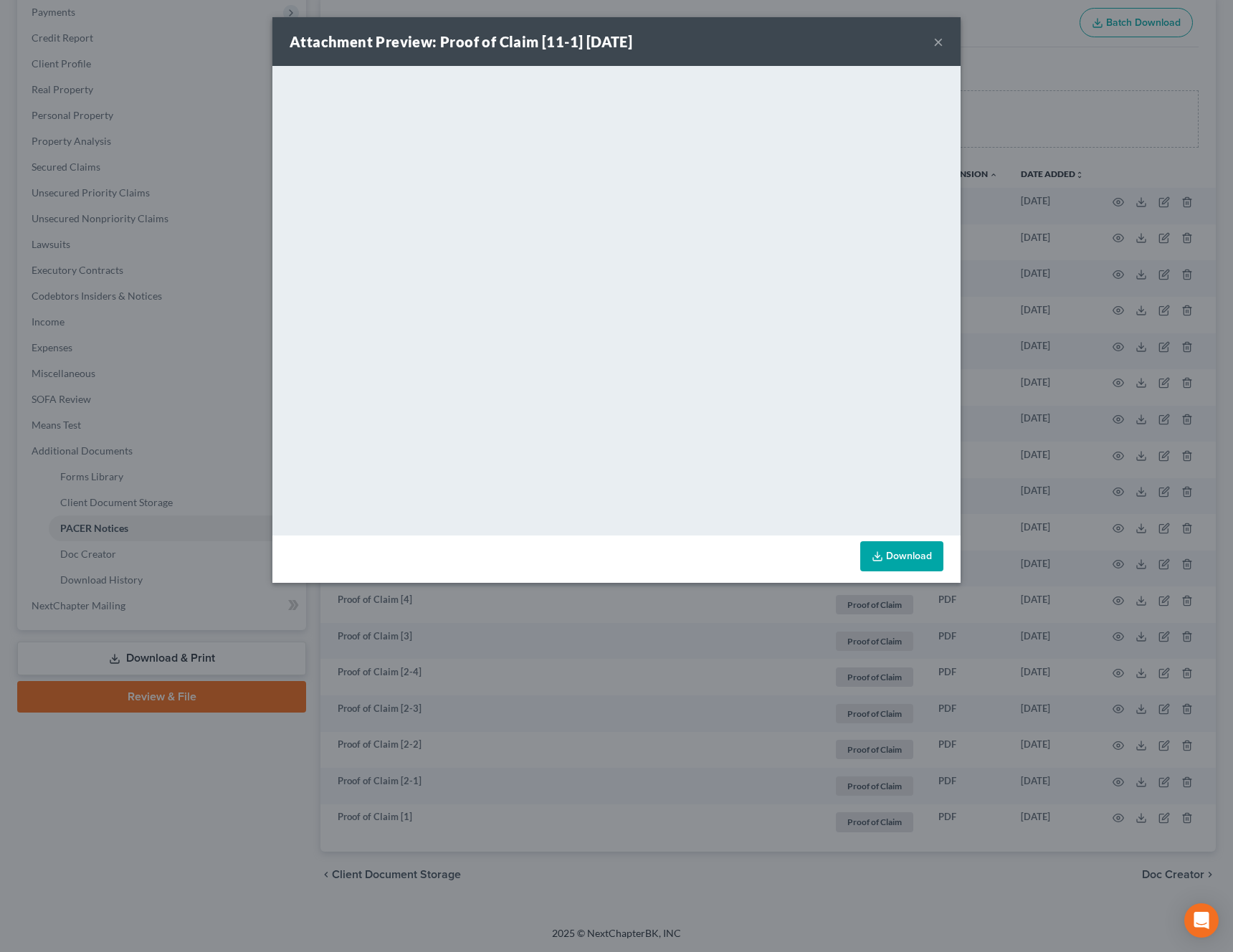
click at [940, 43] on button "×" at bounding box center [938, 41] width 10 height 18
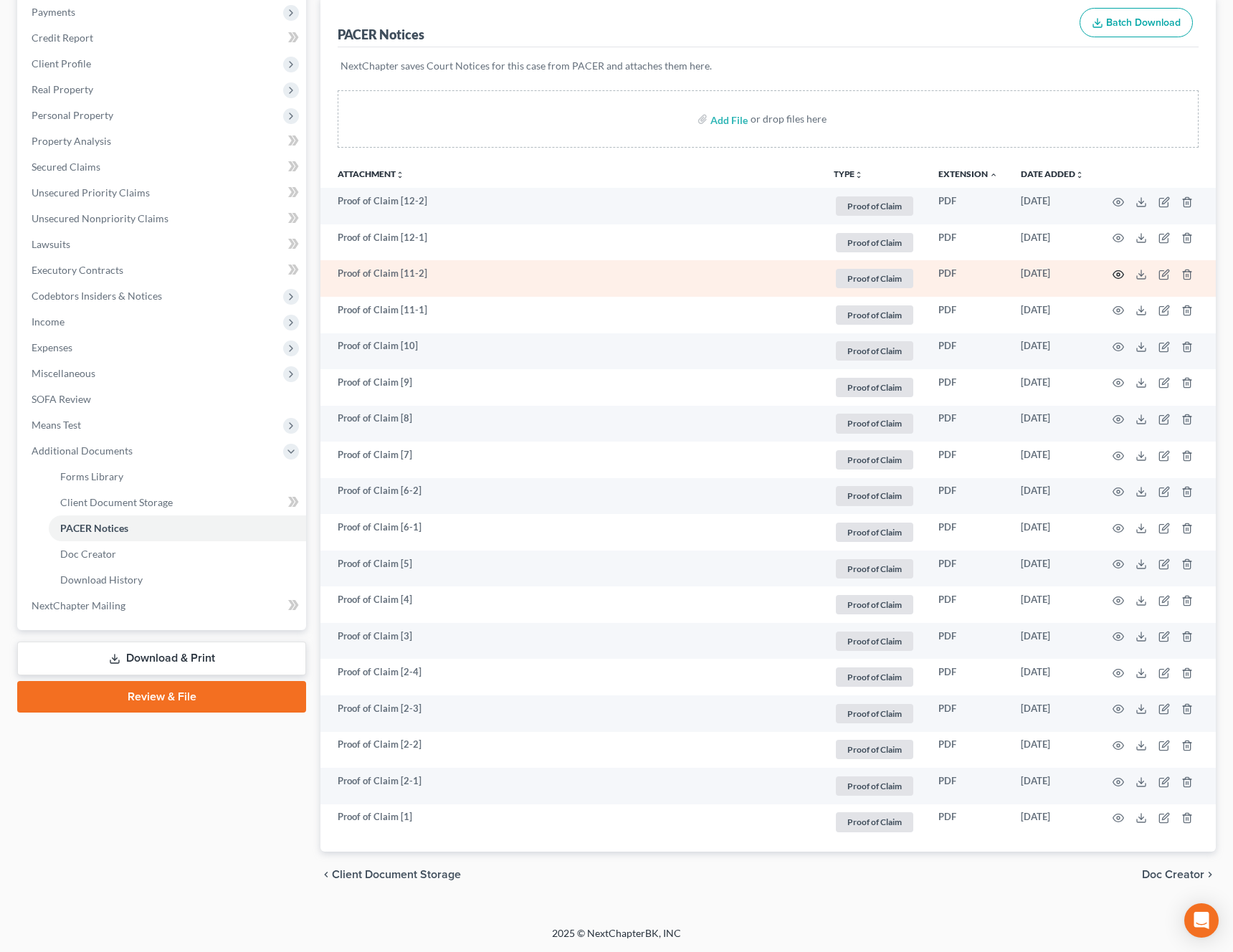
click at [1122, 276] on icon "button" at bounding box center [1118, 275] width 11 height 8
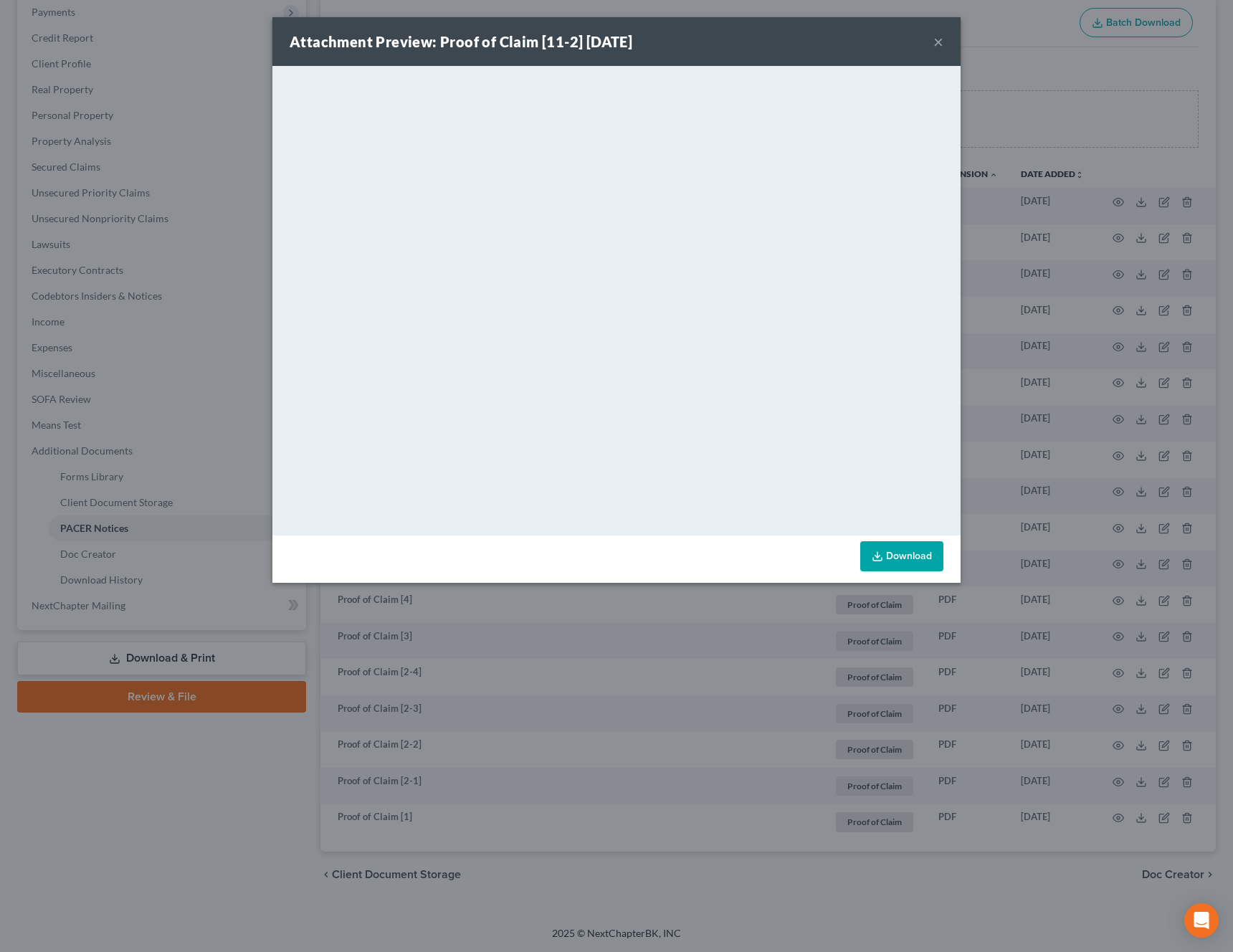
click at [919, 553] on link "Download" at bounding box center [901, 556] width 83 height 30
